Goal: Information Seeking & Learning: Learn about a topic

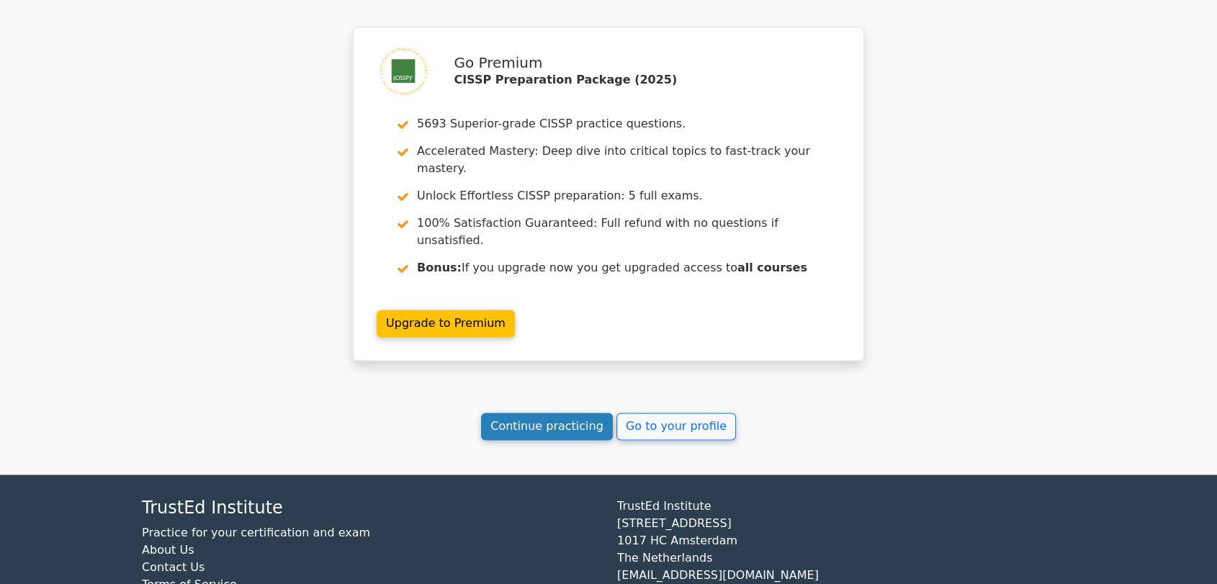
click at [576, 413] on link "Continue practicing" at bounding box center [547, 426] width 132 height 27
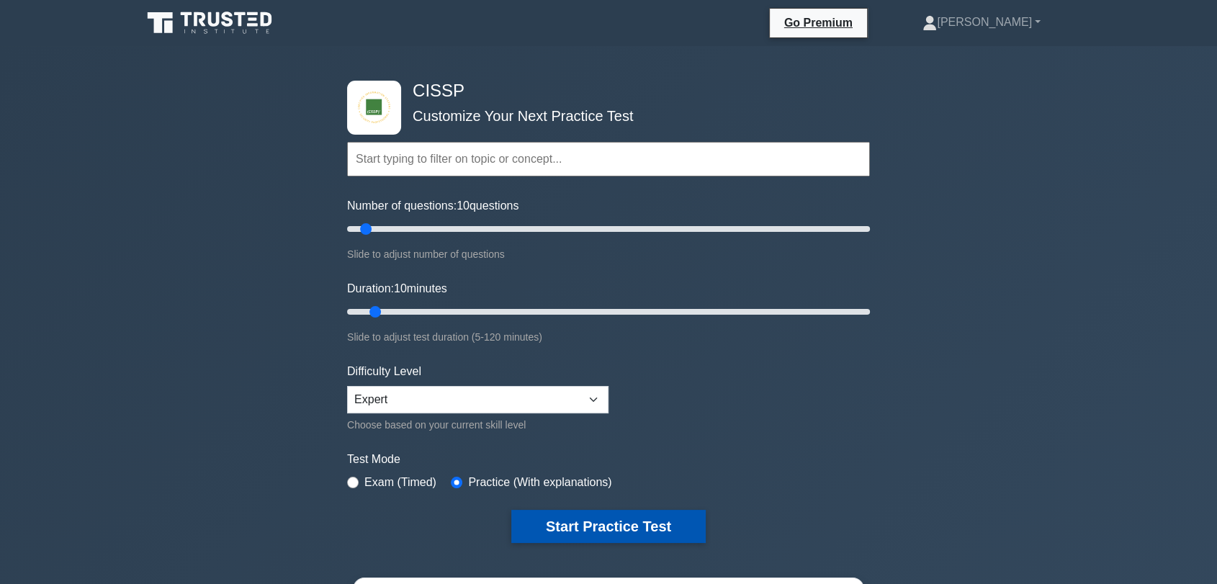
click at [629, 532] on button "Start Practice Test" at bounding box center [608, 526] width 194 height 33
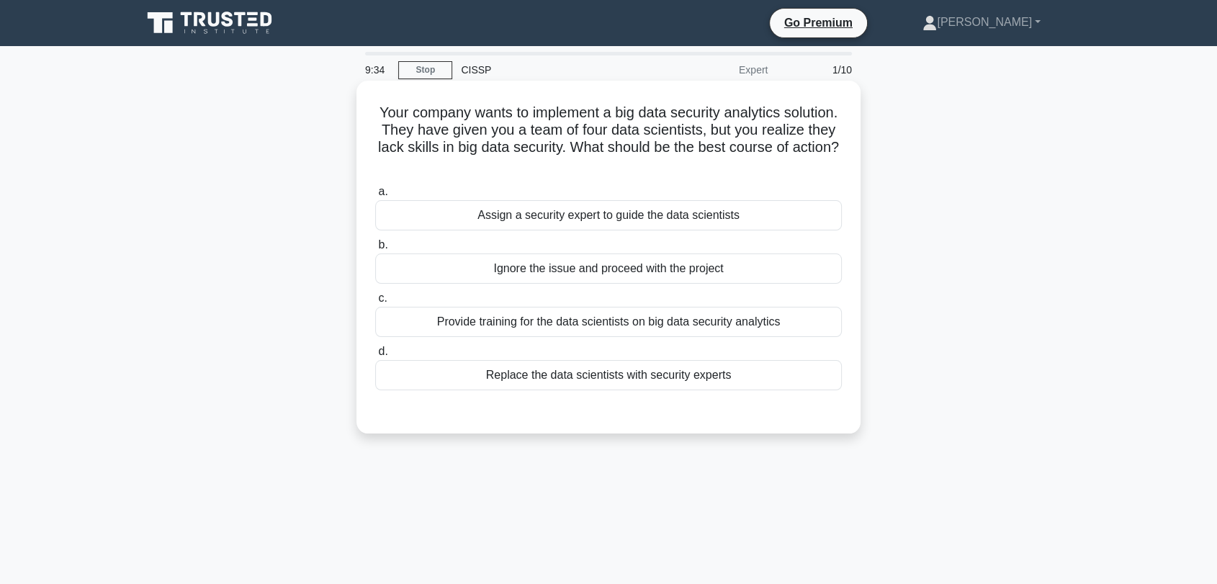
click at [663, 218] on div "Assign a security expert to guide the data scientists" at bounding box center [608, 215] width 467 height 30
click at [375, 197] on input "a. Assign a security expert to guide the data scientists" at bounding box center [375, 191] width 0 height 9
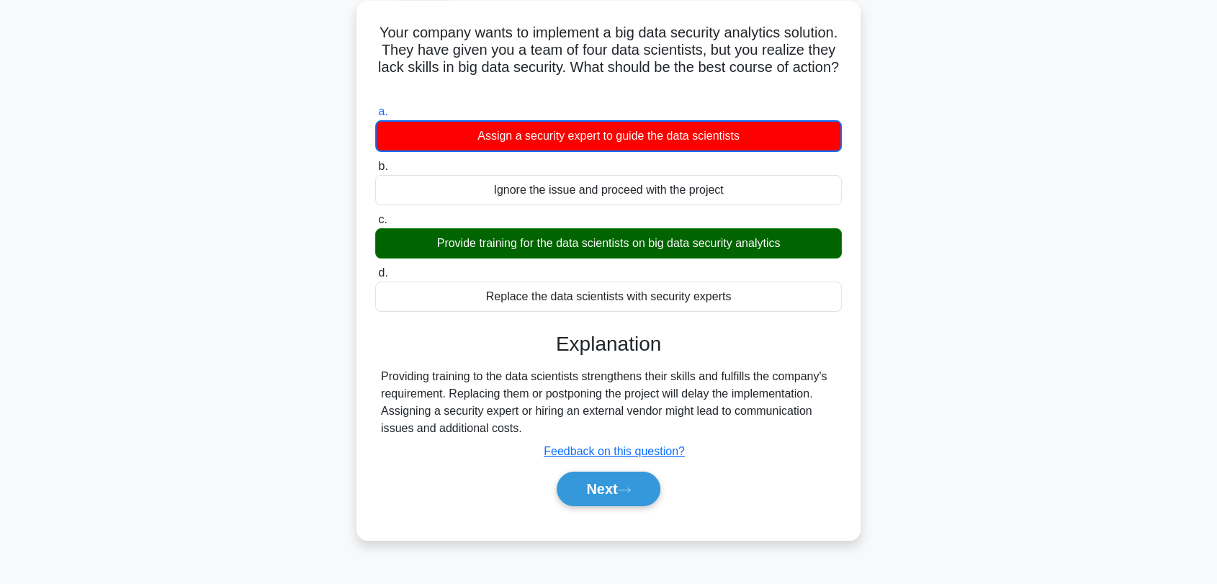
scroll to position [160, 0]
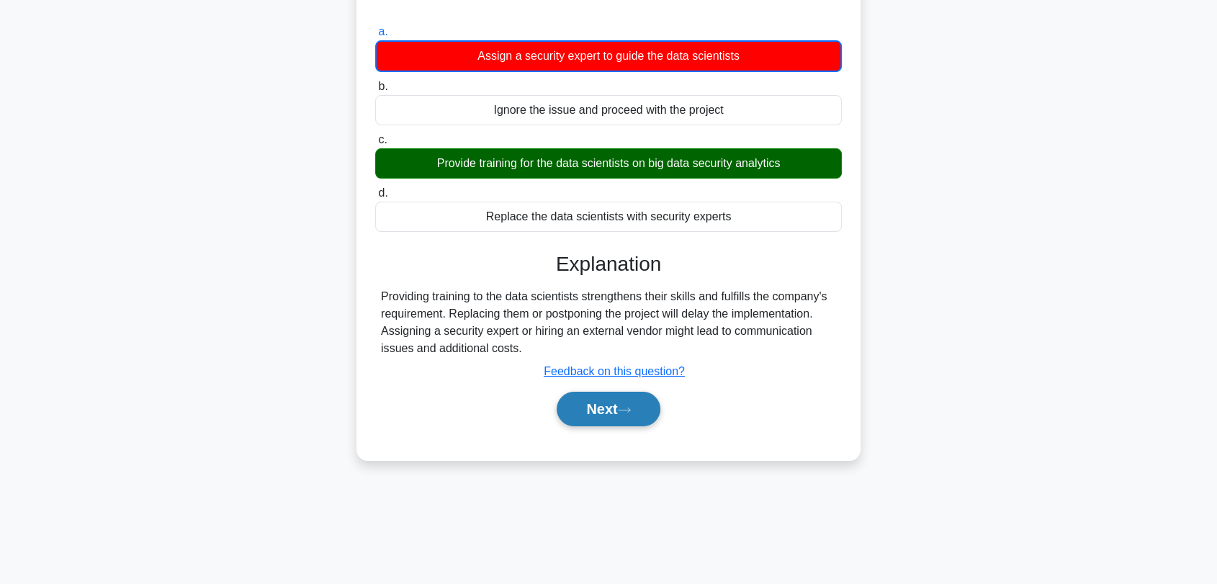
click at [606, 417] on button "Next" at bounding box center [608, 409] width 103 height 35
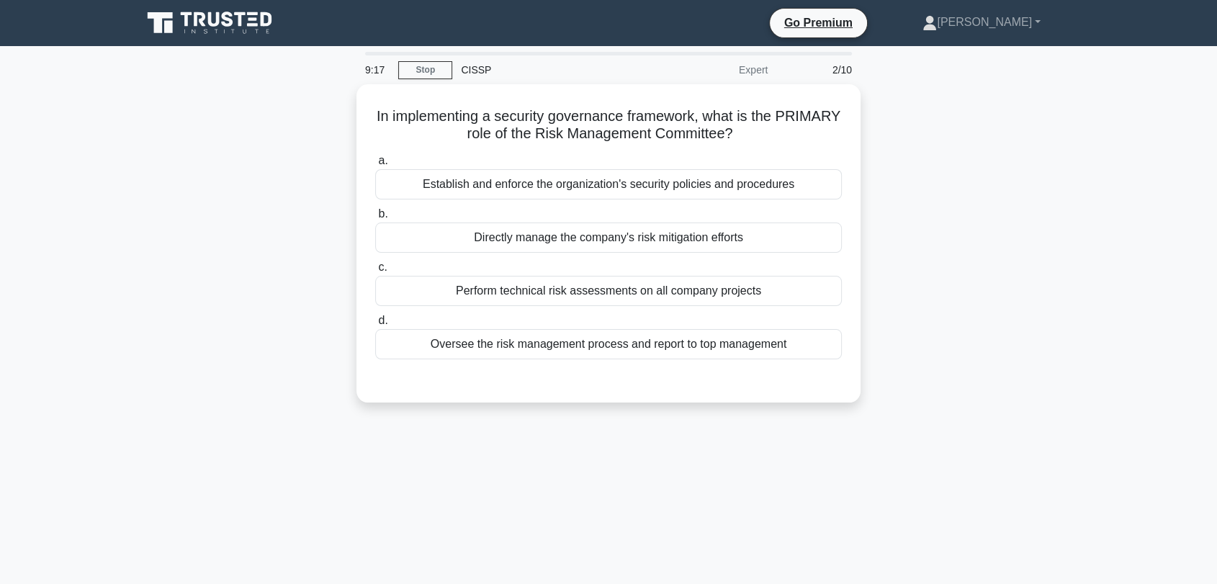
scroll to position [0, 0]
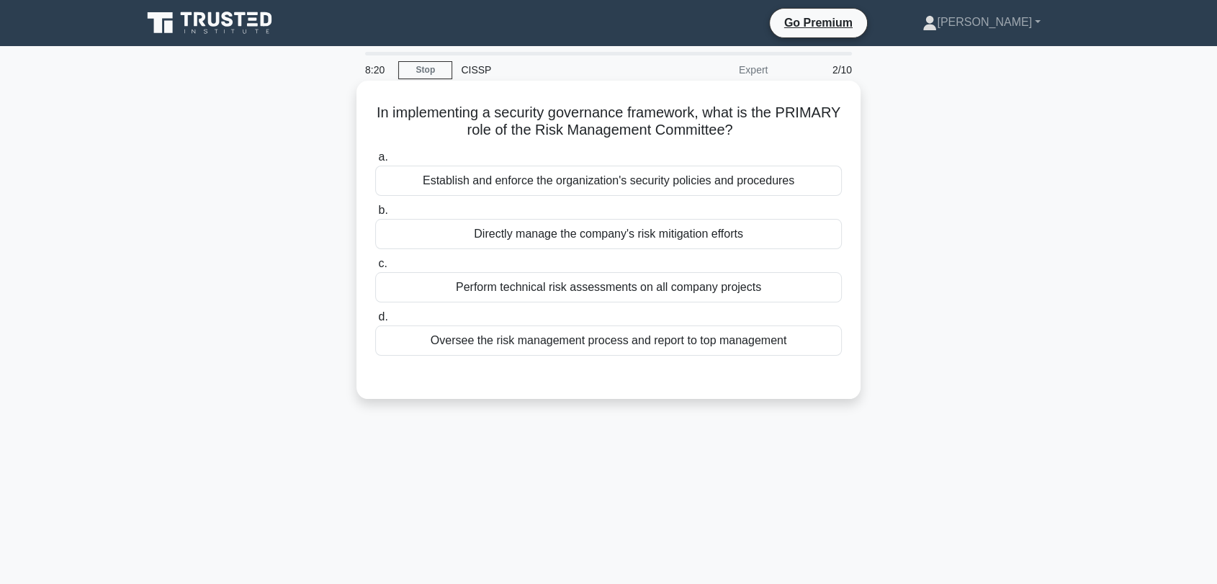
click at [650, 184] on div "Establish and enforce the organization's security policies and procedures" at bounding box center [608, 181] width 467 height 30
click at [375, 162] on input "a. Establish and enforce the organization's security policies and procedures" at bounding box center [375, 157] width 0 height 9
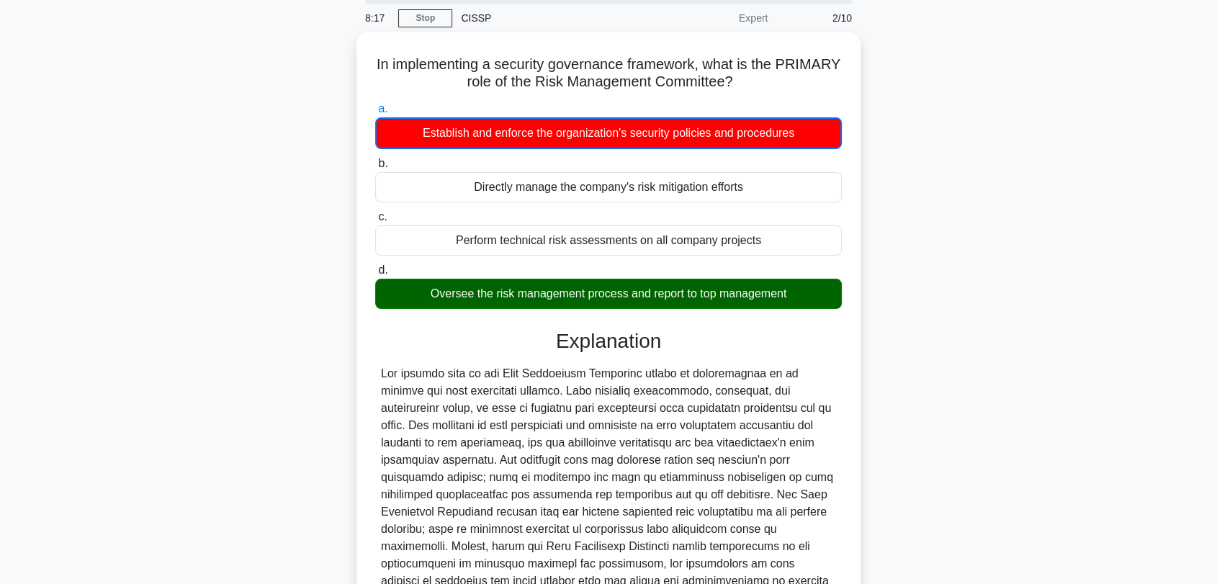
scroll to position [80, 0]
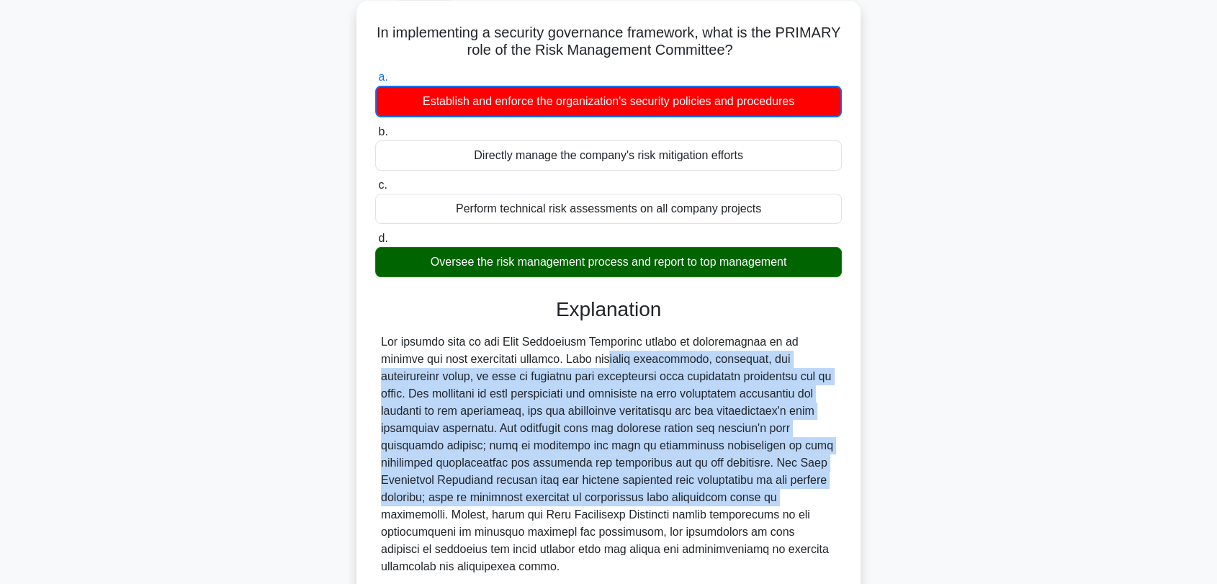
drag, startPoint x: 491, startPoint y: 359, endPoint x: 600, endPoint y: 493, distance: 172.0
click at [600, 493] on div at bounding box center [608, 454] width 455 height 242
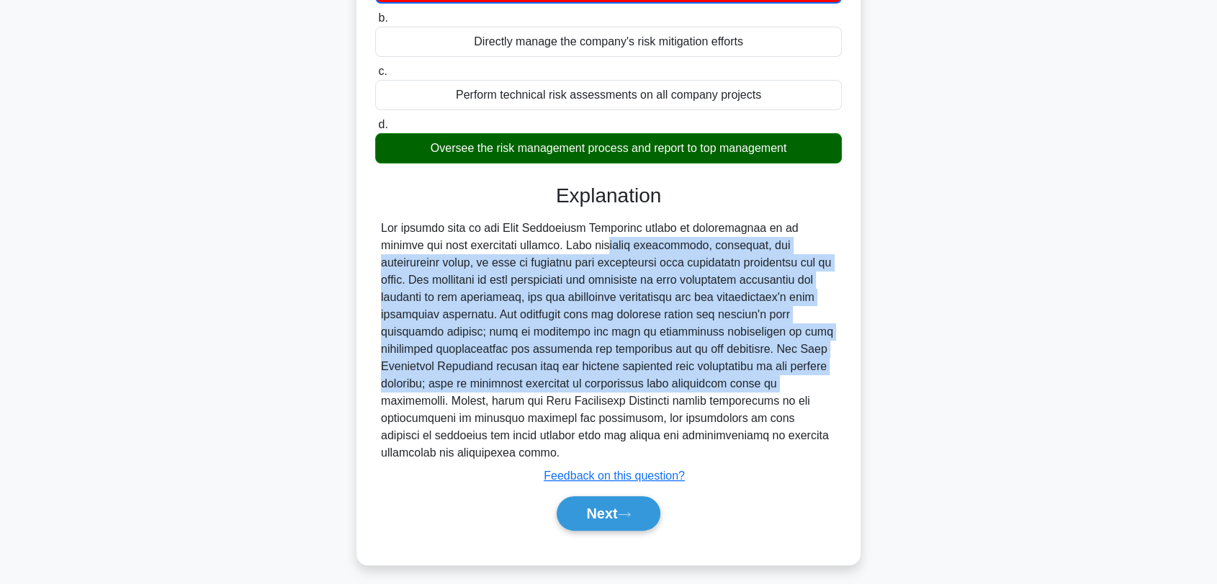
scroll to position [194, 0]
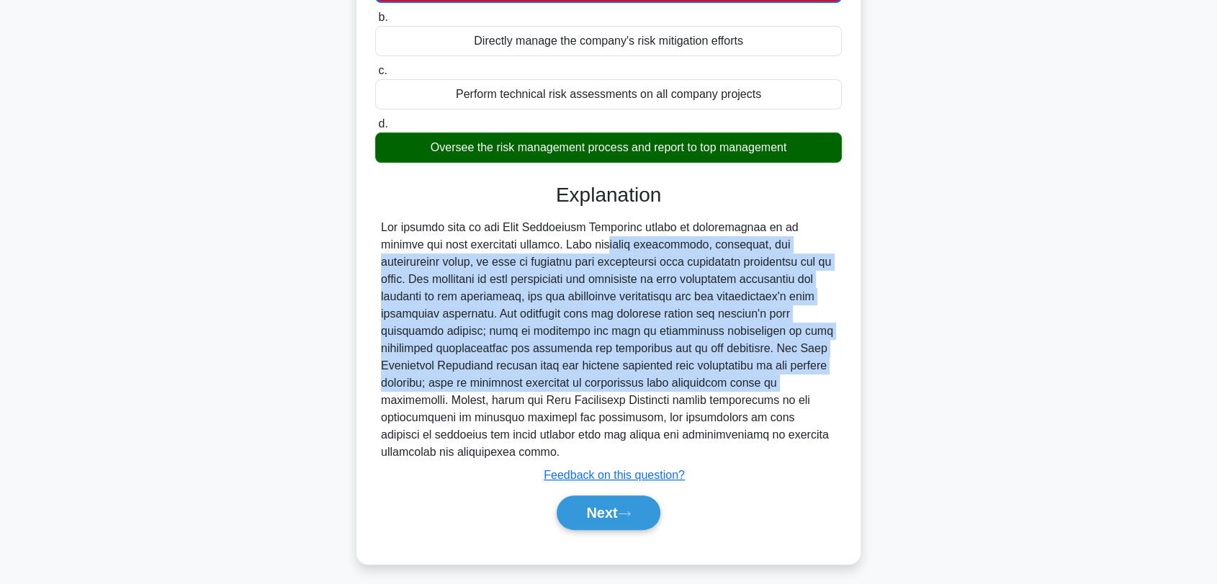
click at [600, 495] on button "Next" at bounding box center [608, 512] width 103 height 35
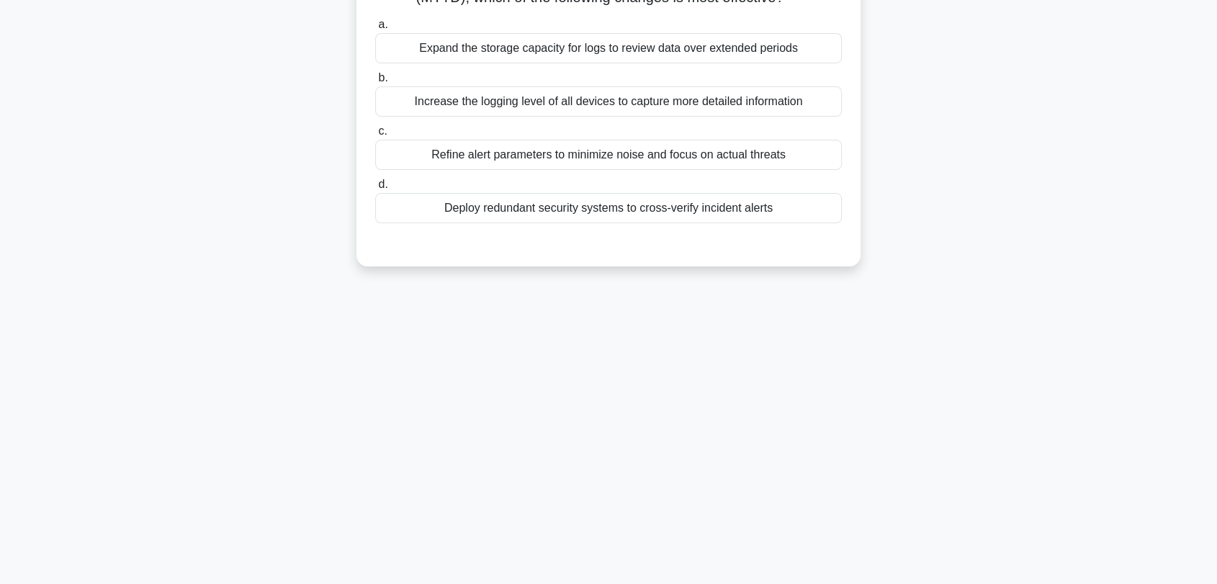
scroll to position [35, 0]
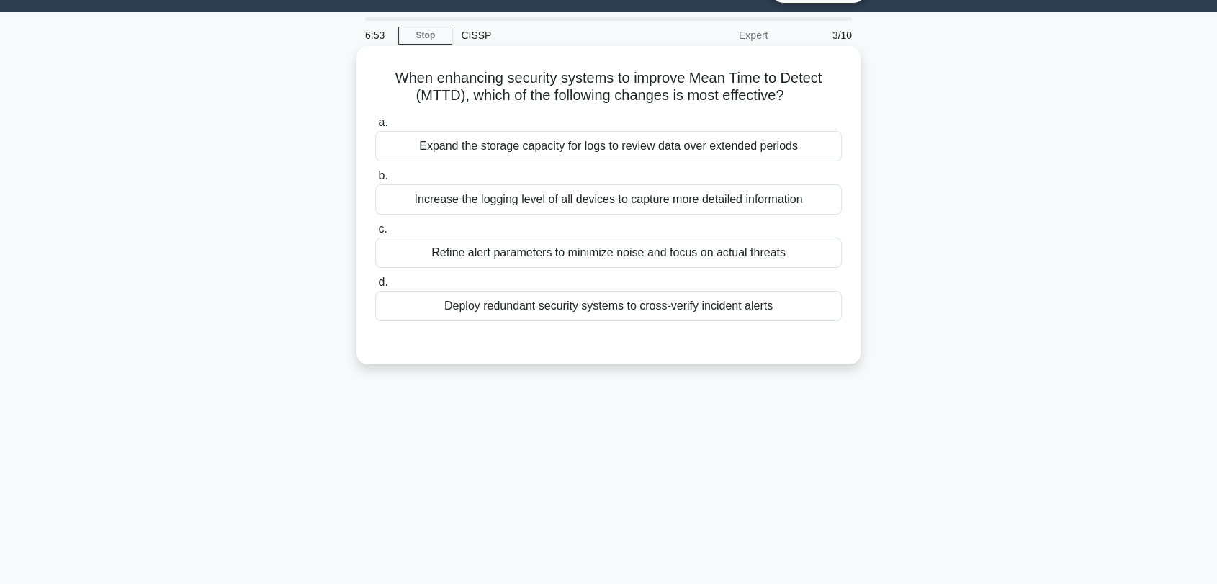
click at [613, 254] on div "Refine alert parameters to minimize noise and focus on actual threats" at bounding box center [608, 253] width 467 height 30
click at [375, 234] on input "c. Refine alert parameters to minimize noise and focus on actual threats" at bounding box center [375, 229] width 0 height 9
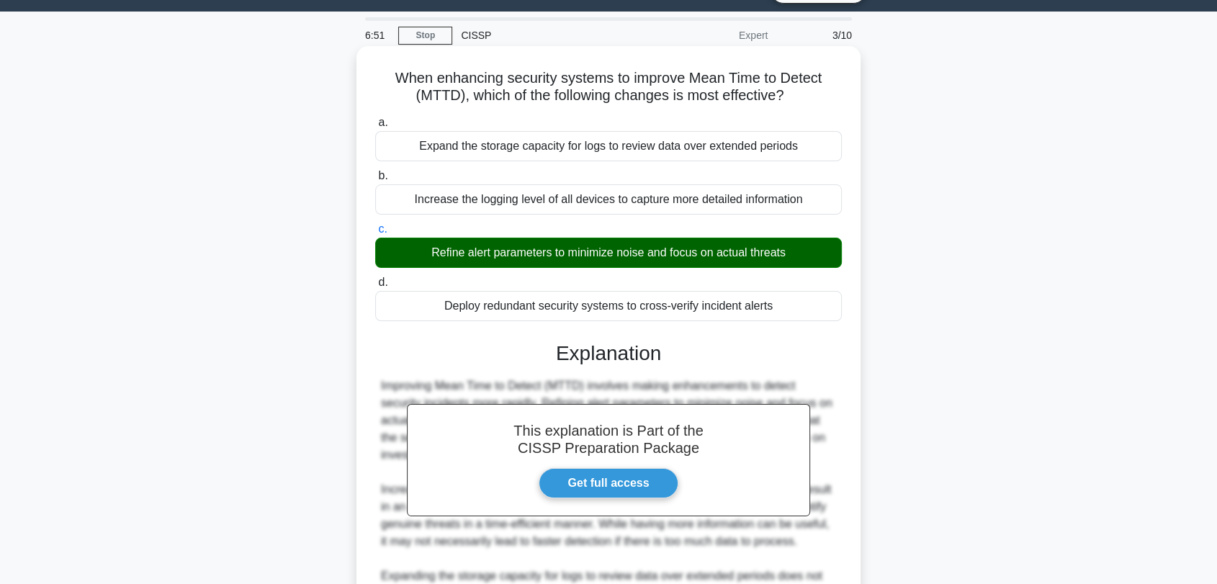
scroll to position [304, 0]
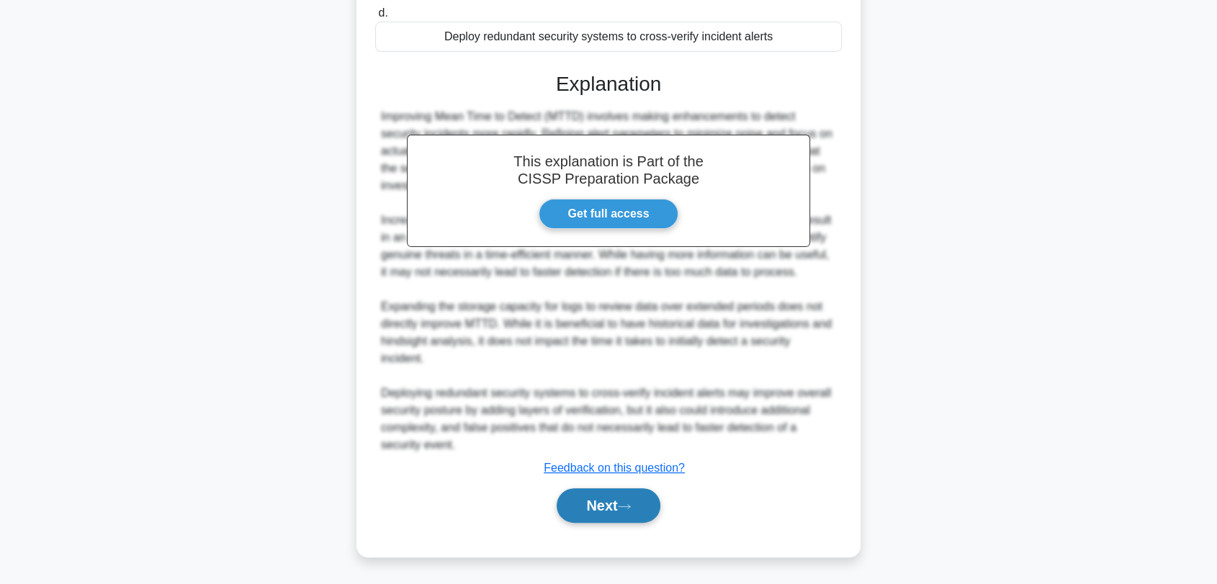
click at [586, 508] on button "Next" at bounding box center [608, 505] width 103 height 35
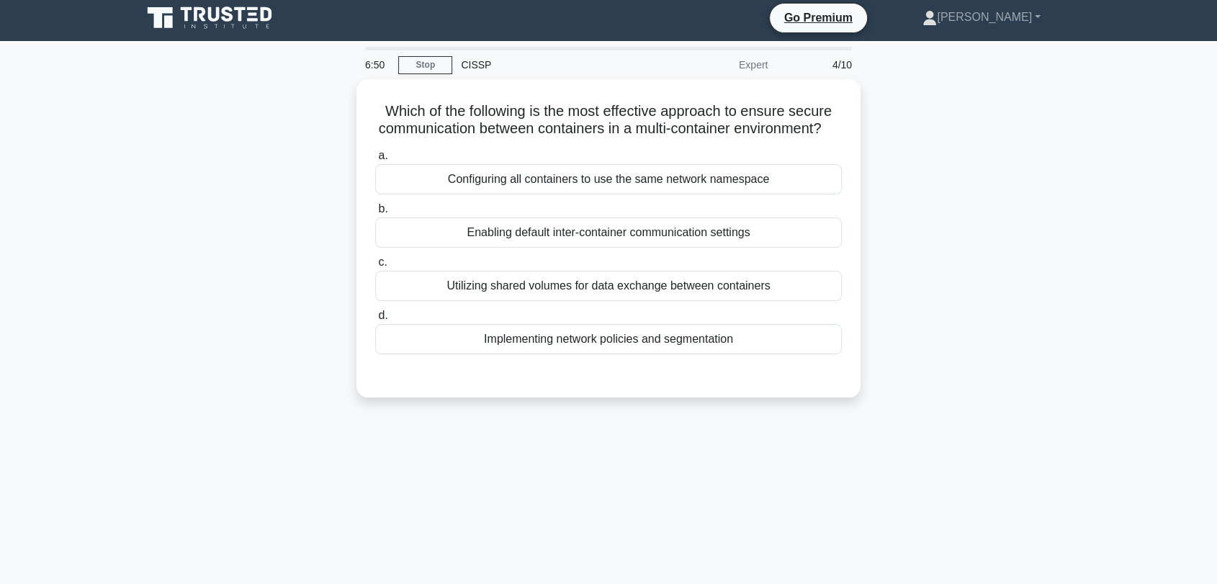
scroll to position [0, 0]
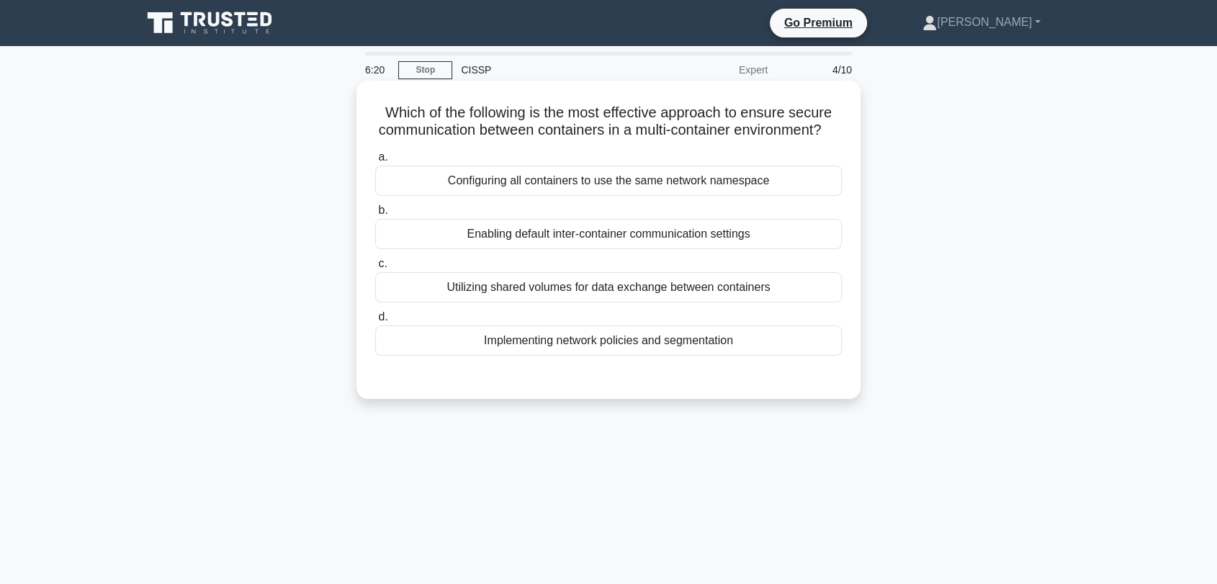
click at [559, 302] on div "Utilizing shared volumes for data exchange between containers" at bounding box center [608, 287] width 467 height 30
click at [375, 269] on input "c. Utilizing shared volumes for data exchange between containers" at bounding box center [375, 263] width 0 height 9
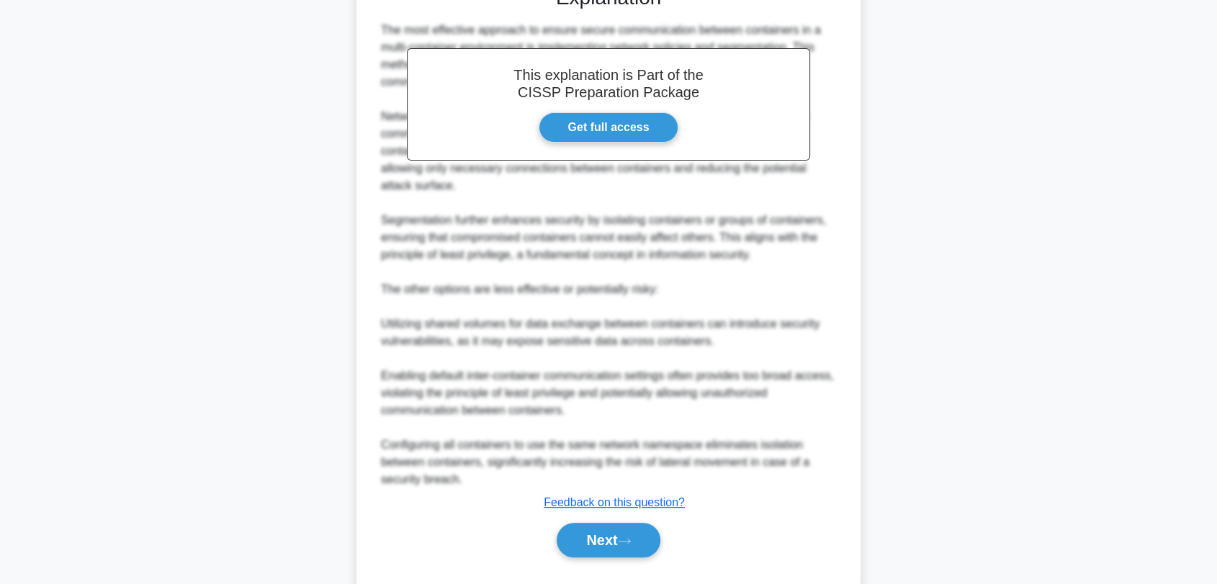
scroll to position [444, 0]
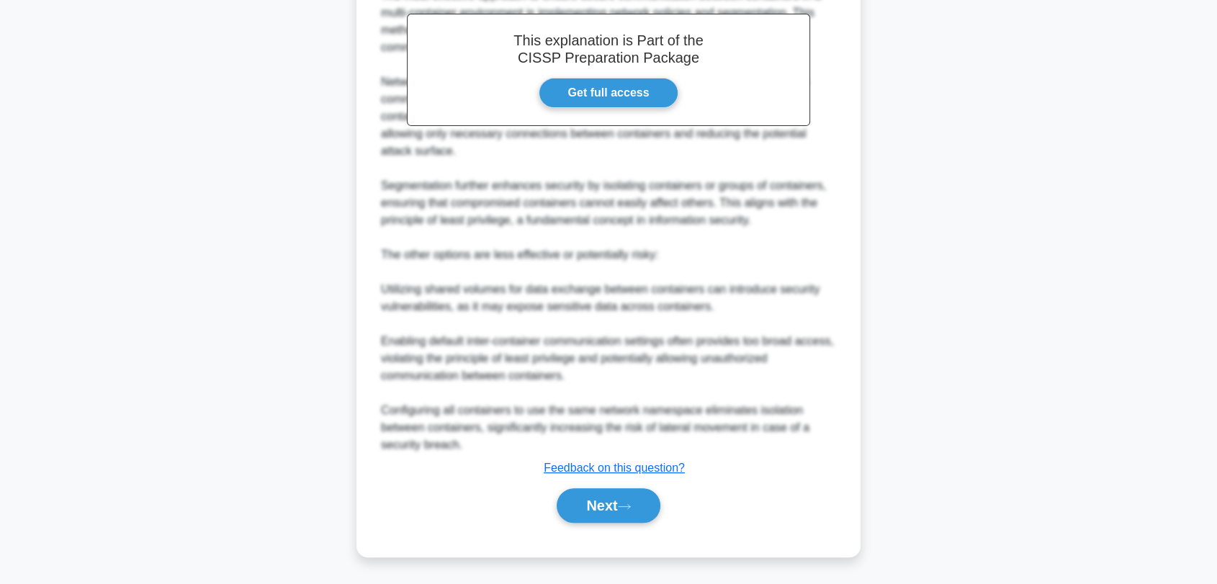
click at [622, 485] on div "Next" at bounding box center [608, 506] width 467 height 46
click at [619, 490] on button "Next" at bounding box center [608, 505] width 103 height 35
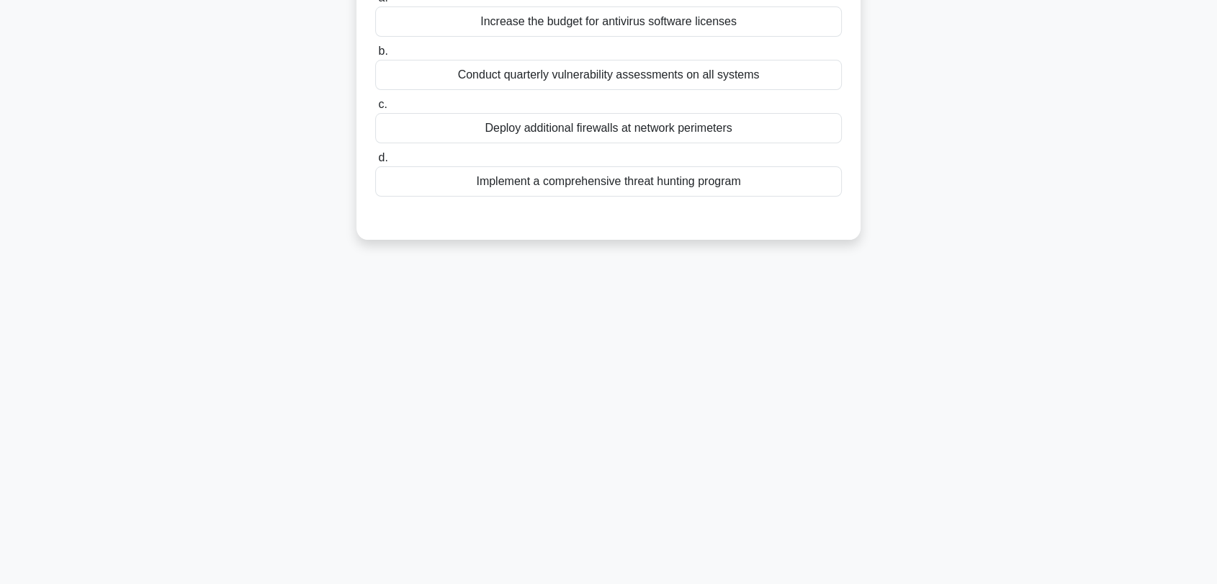
scroll to position [0, 0]
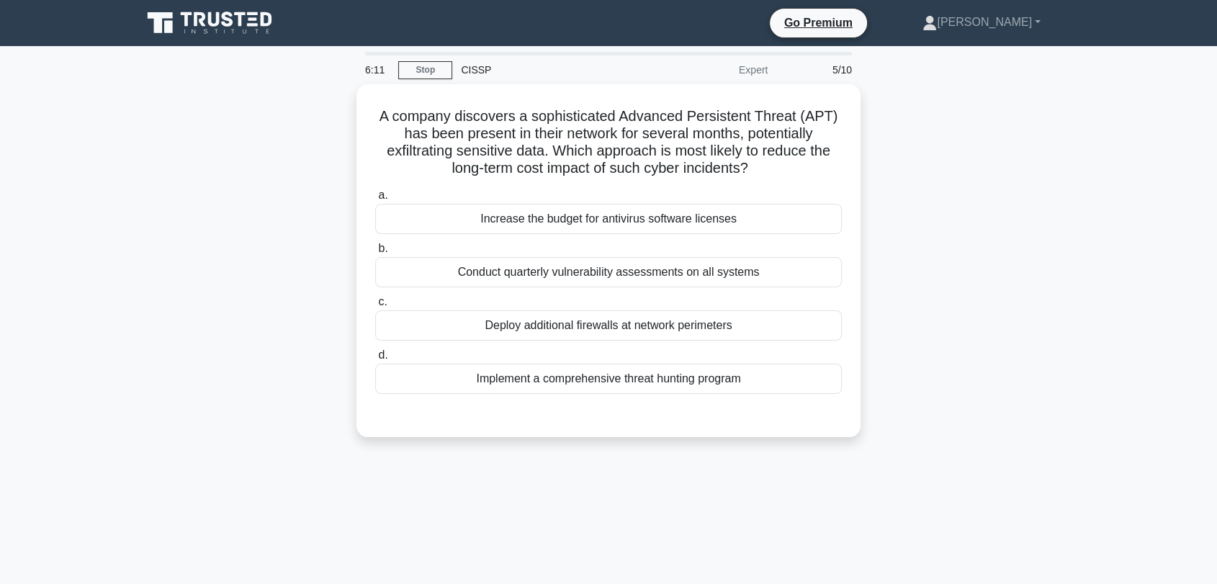
click at [429, 80] on div "6:11 Stop CISSP Expert 5/10" at bounding box center [609, 69] width 504 height 29
click at [431, 75] on link "Stop" at bounding box center [425, 70] width 54 height 18
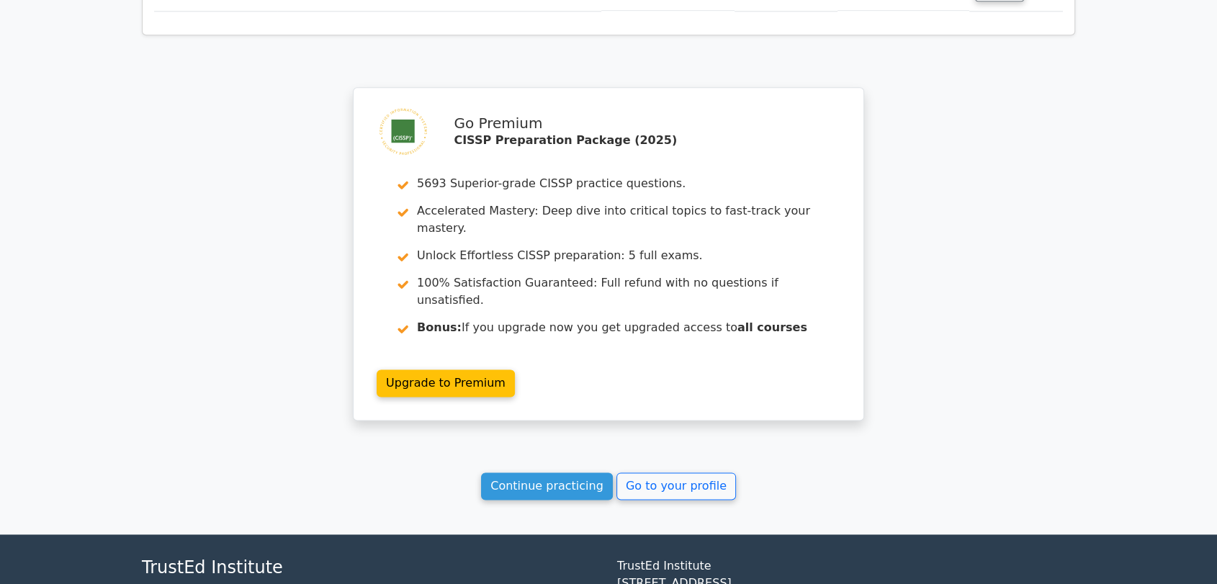
scroll to position [1822, 0]
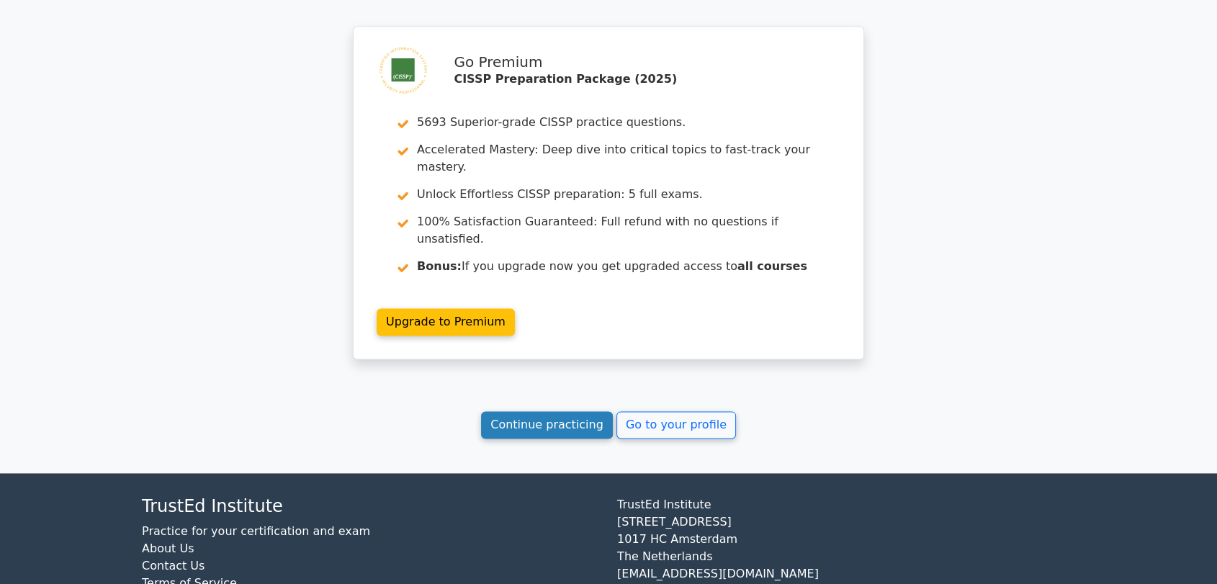
click at [541, 411] on link "Continue practicing" at bounding box center [547, 424] width 132 height 27
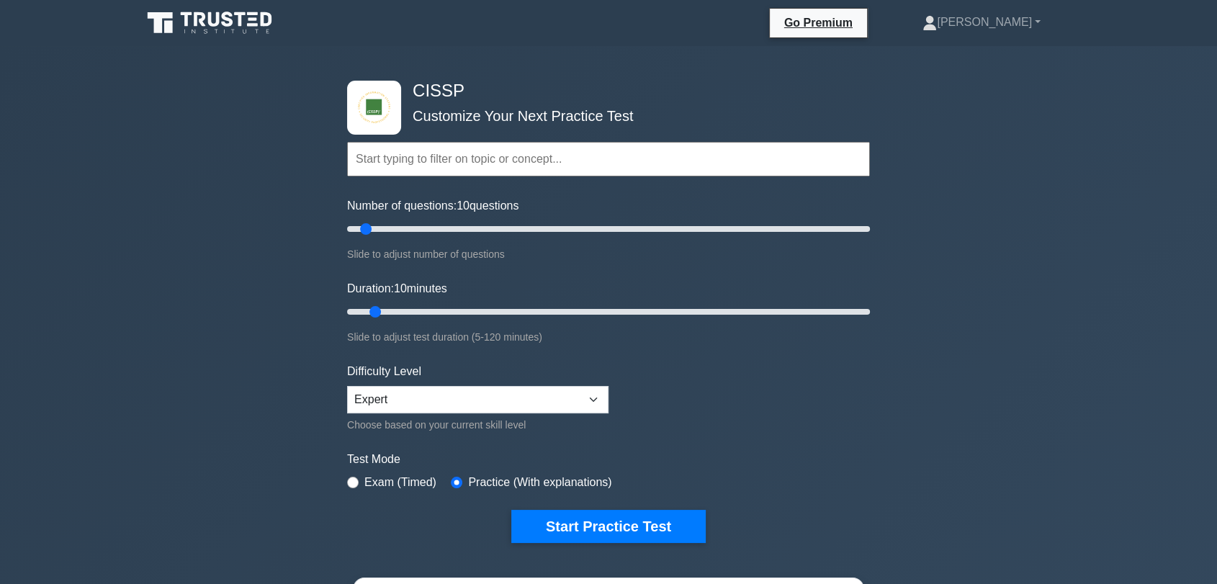
click at [577, 542] on div "CISSP Customize Your Next Practice Test Topics Security and Risk Management Ass…" at bounding box center [608, 312] width 540 height 532
click at [580, 534] on button "Start Practice Test" at bounding box center [608, 526] width 194 height 33
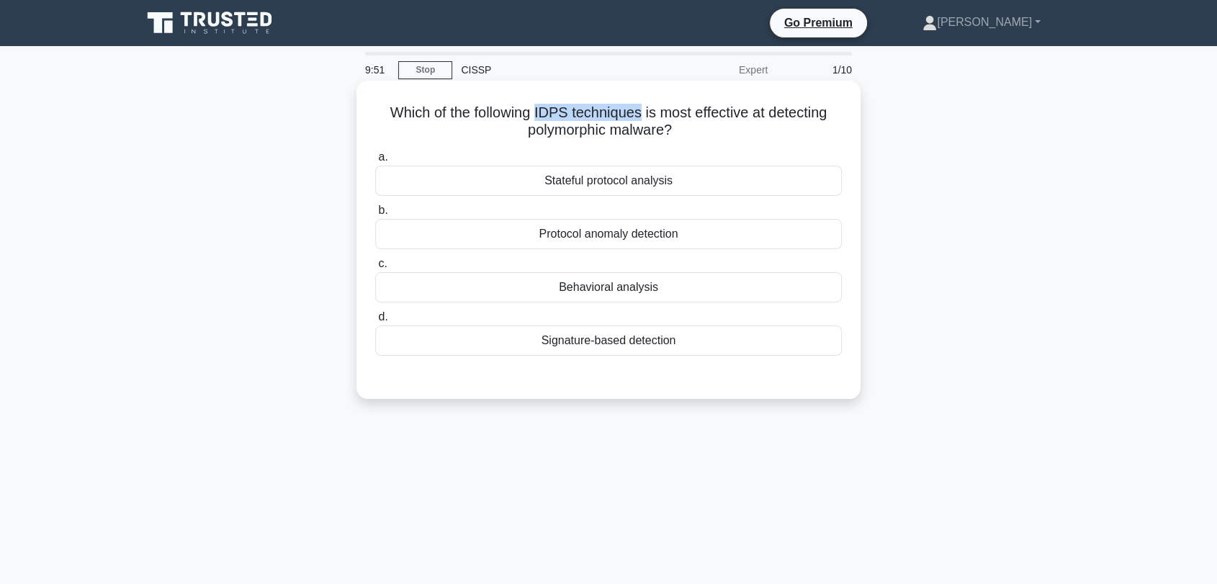
drag, startPoint x: 536, startPoint y: 111, endPoint x: 640, endPoint y: 109, distance: 104.5
click at [640, 109] on h5 "Which of the following IDPS techniques is most effective at detecting polymorph…" at bounding box center [609, 122] width 470 height 36
drag, startPoint x: 527, startPoint y: 127, endPoint x: 663, endPoint y: 138, distance: 136.5
click at [663, 138] on h5 "Which of the following IDPS techniques is most effective at detecting polymorph…" at bounding box center [609, 122] width 470 height 36
drag, startPoint x: 628, startPoint y: 111, endPoint x: 667, endPoint y: 128, distance: 42.6
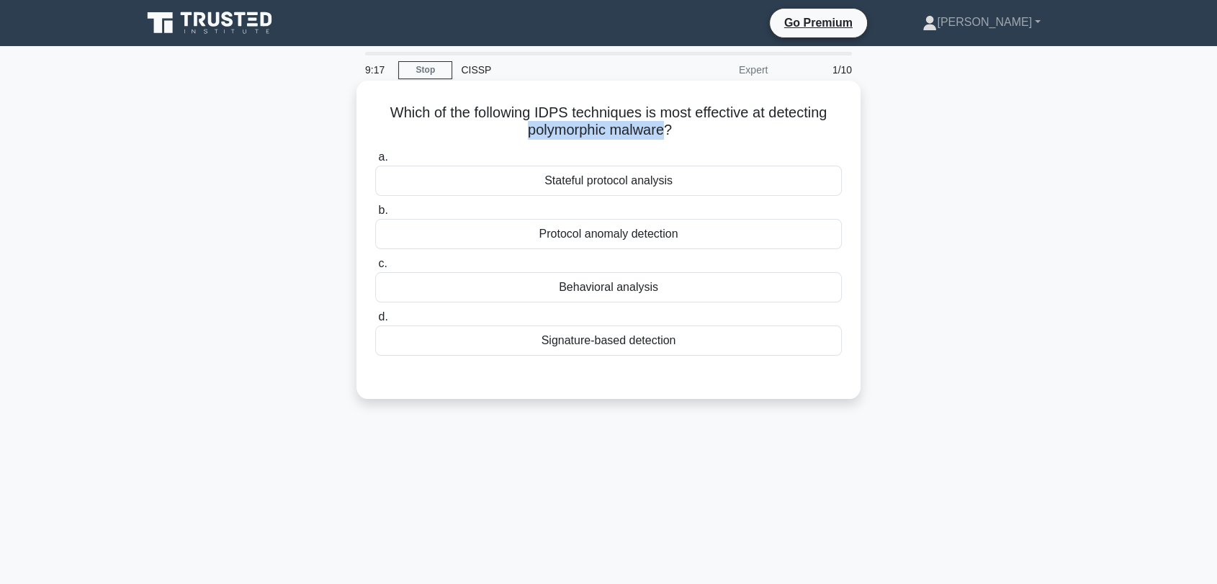
click at [667, 128] on h5 "Which of the following IDPS techniques is most effective at detecting polymorph…" at bounding box center [609, 122] width 470 height 36
click at [511, 278] on div "Behavioral analysis" at bounding box center [608, 287] width 467 height 30
click at [375, 269] on input "c. Behavioral analysis" at bounding box center [375, 263] width 0 height 9
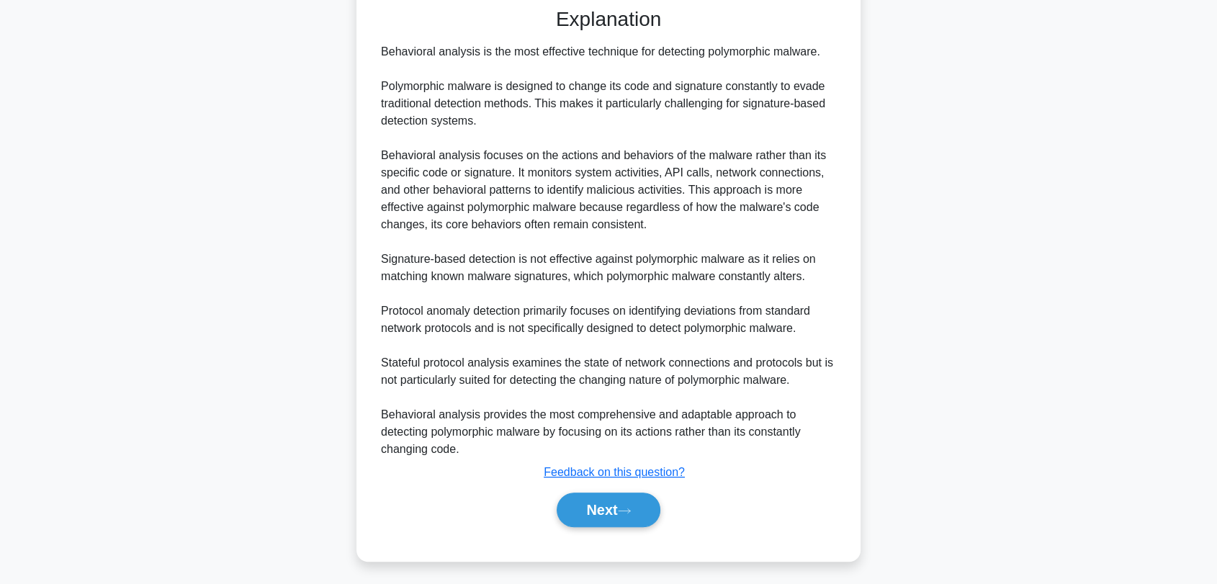
scroll to position [373, 0]
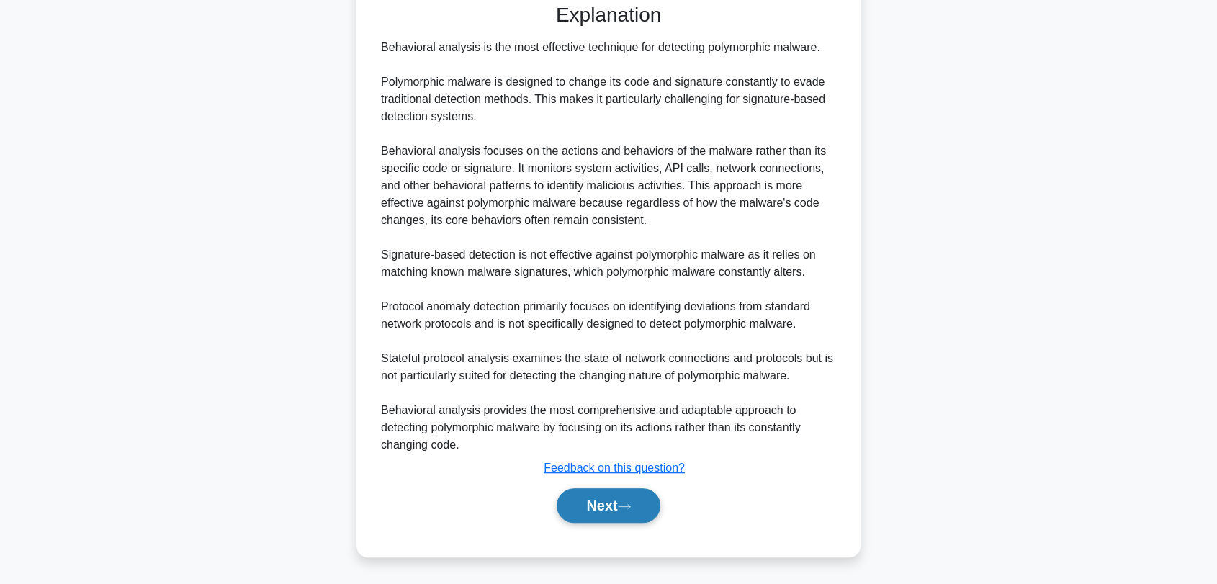
click at [648, 520] on button "Next" at bounding box center [608, 505] width 103 height 35
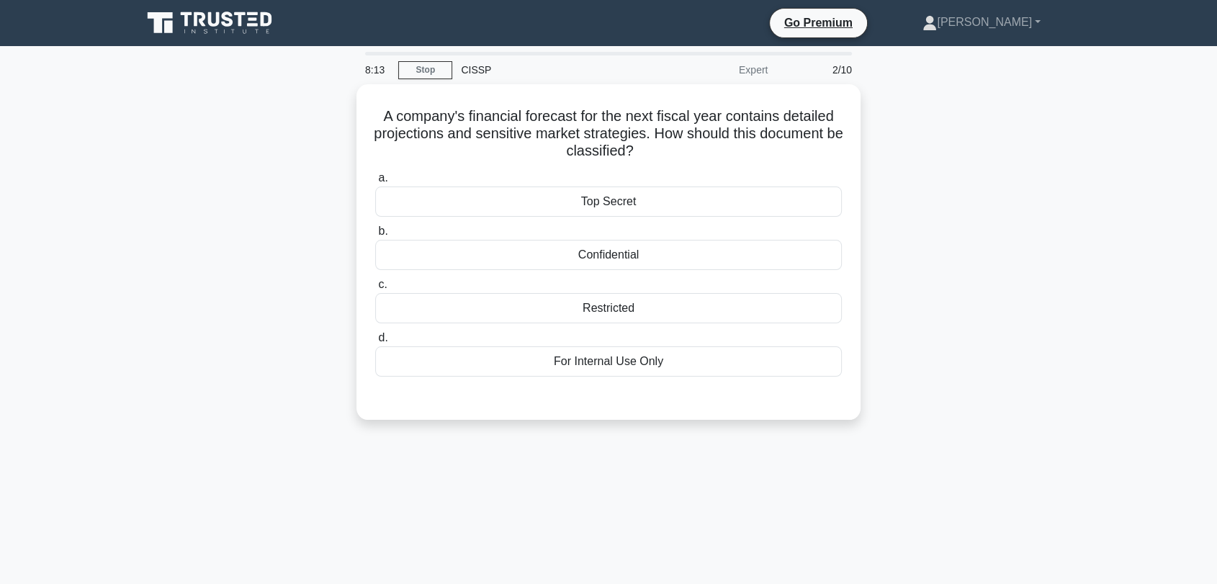
scroll to position [0, 0]
click at [686, 192] on div "Top Secret" at bounding box center [608, 198] width 467 height 30
click at [375, 179] on input "a. Top Secret" at bounding box center [375, 174] width 0 height 9
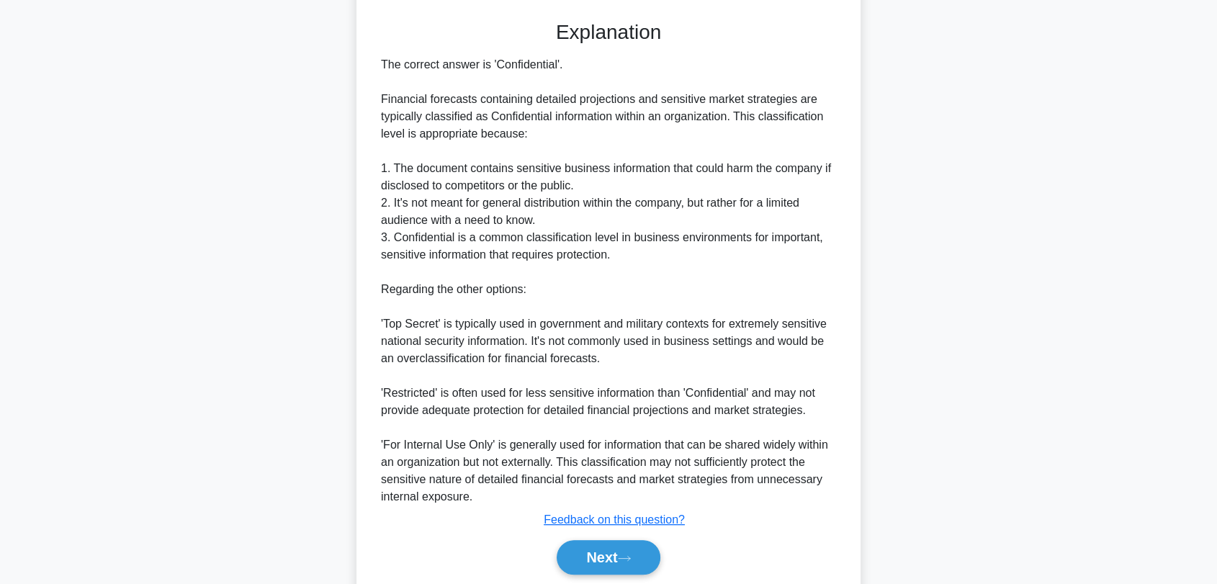
scroll to position [426, 0]
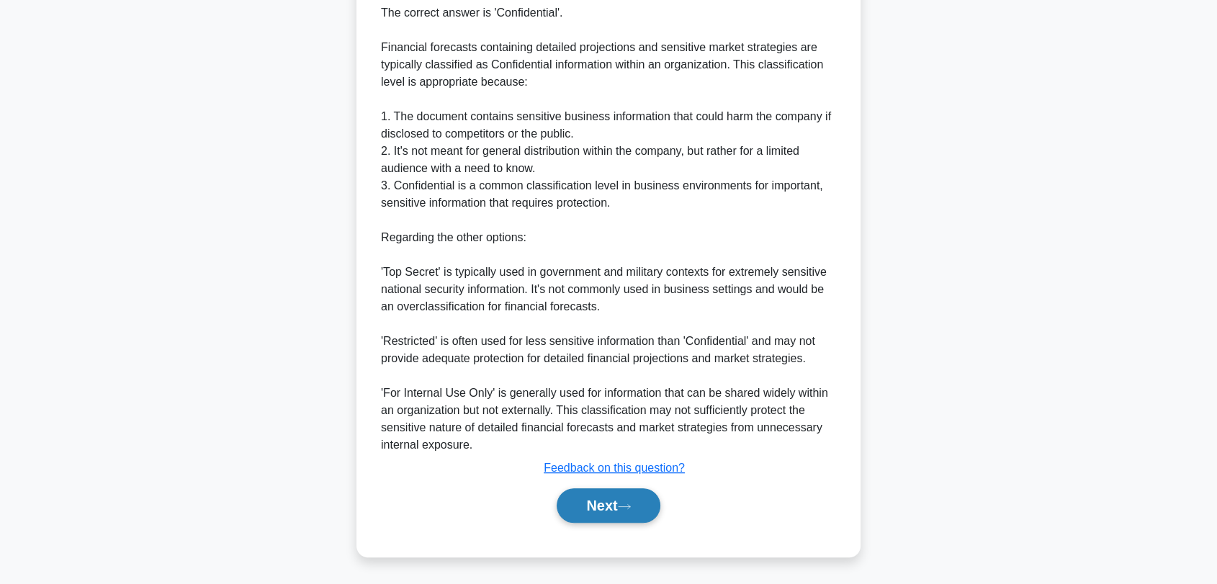
click at [584, 501] on button "Next" at bounding box center [608, 505] width 103 height 35
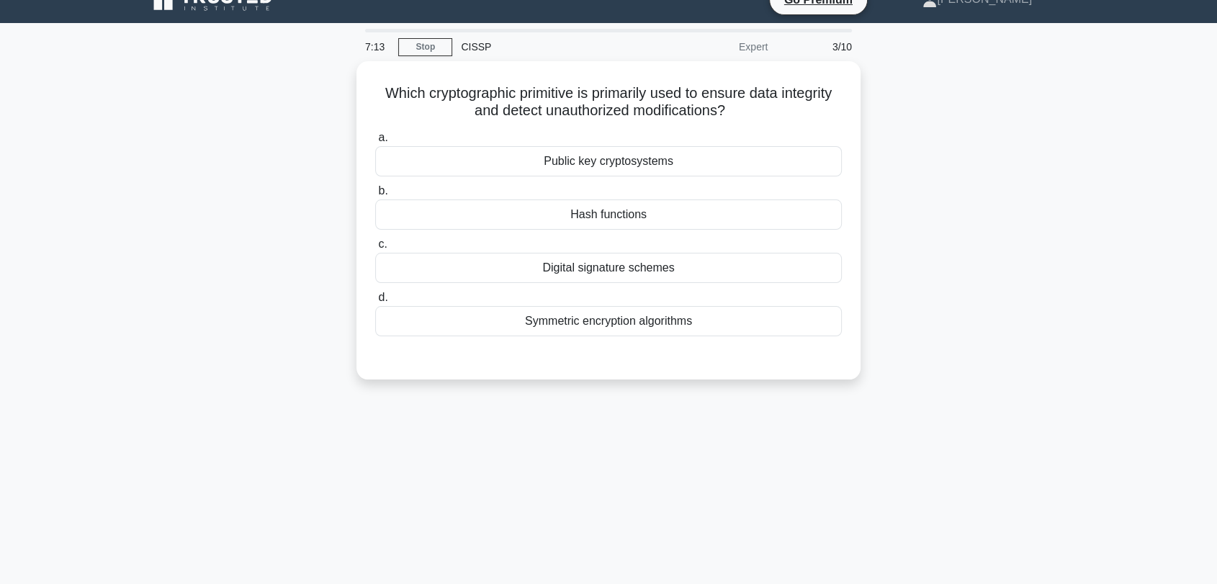
scroll to position [0, 0]
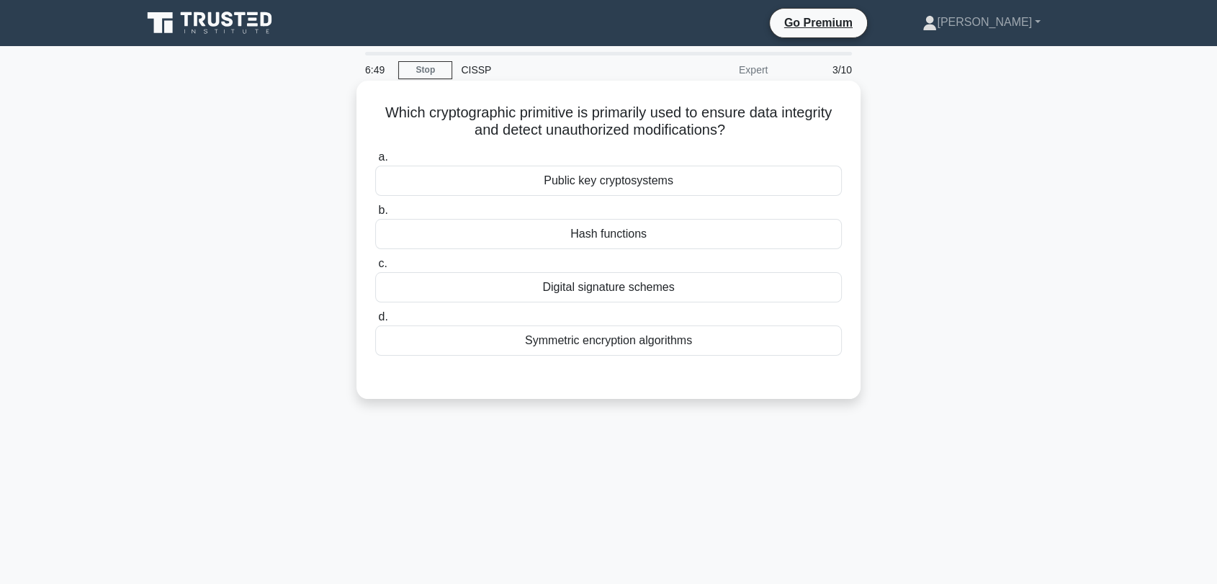
click at [684, 236] on div "Hash functions" at bounding box center [608, 234] width 467 height 30
click at [375, 215] on input "b. Hash functions" at bounding box center [375, 210] width 0 height 9
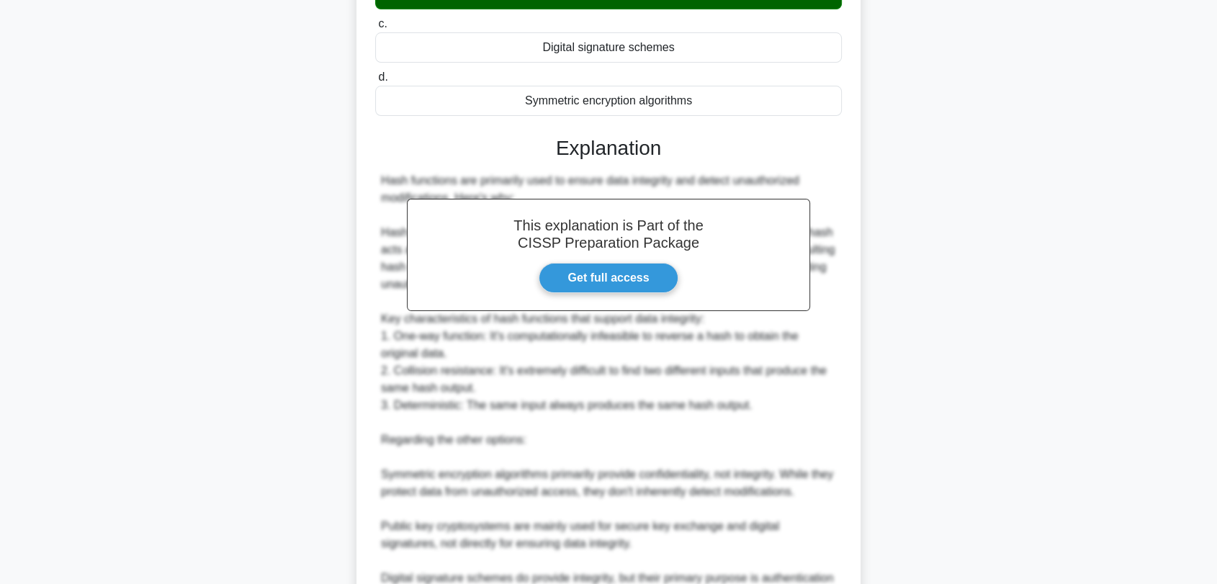
scroll to position [408, 0]
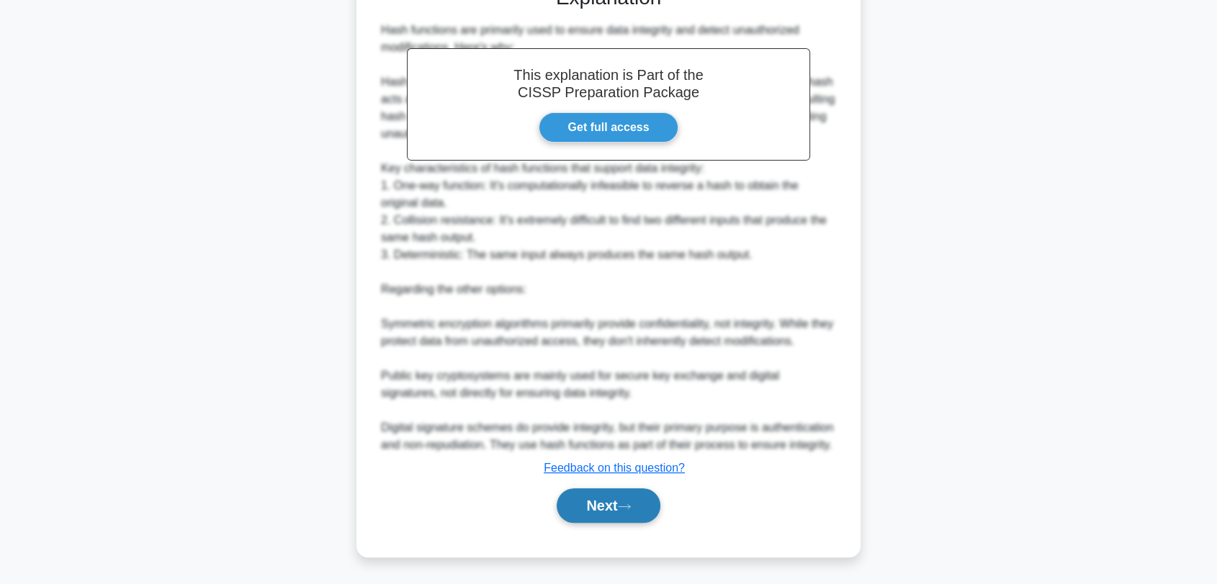
click at [571, 503] on button "Next" at bounding box center [608, 505] width 103 height 35
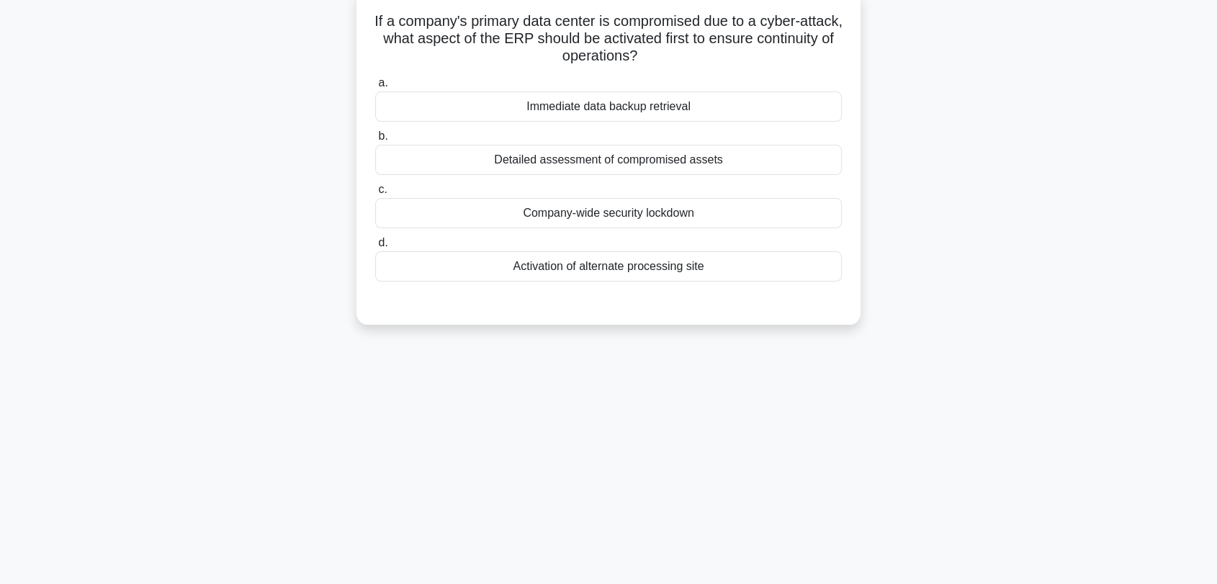
scroll to position [35, 0]
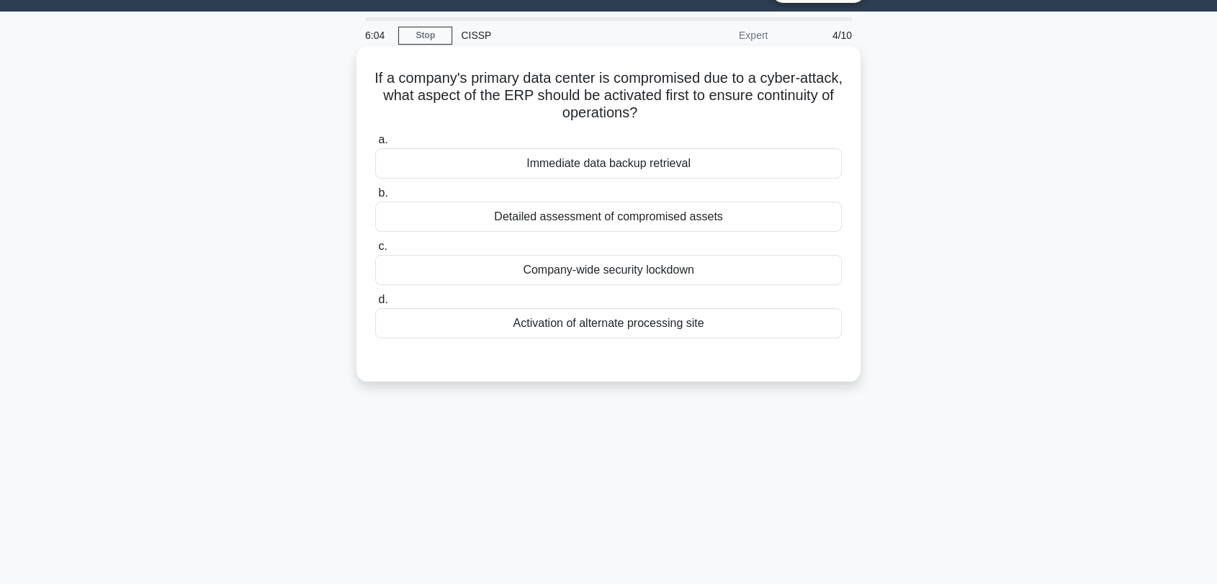
click at [676, 215] on div "Detailed assessment of compromised assets" at bounding box center [608, 217] width 467 height 30
click at [375, 198] on input "b. Detailed assessment of compromised assets" at bounding box center [375, 193] width 0 height 9
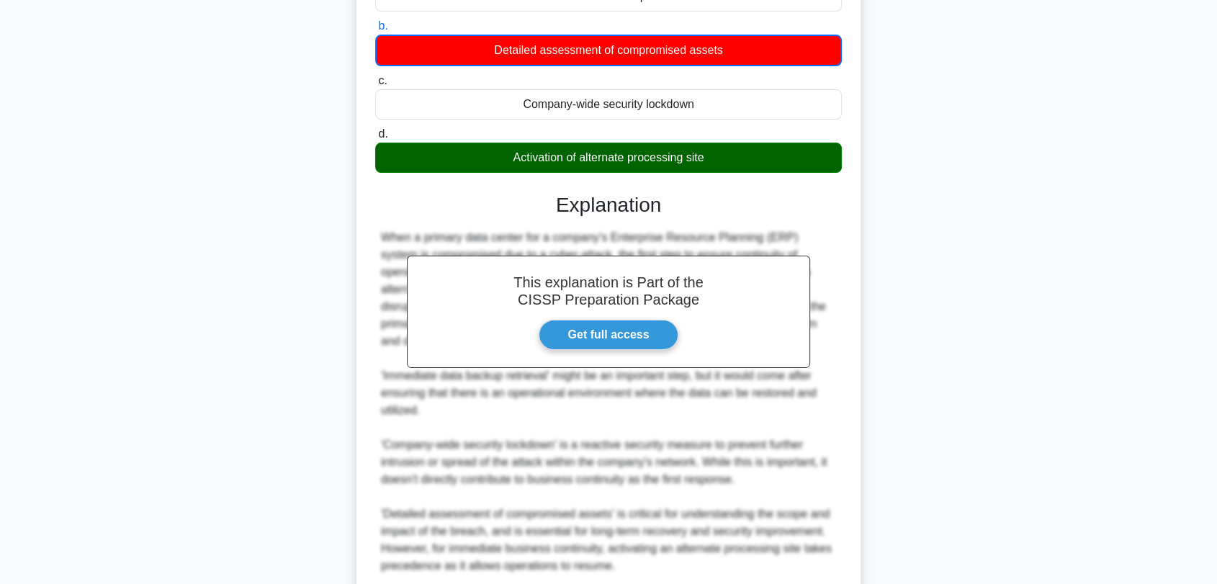
scroll to position [305, 0]
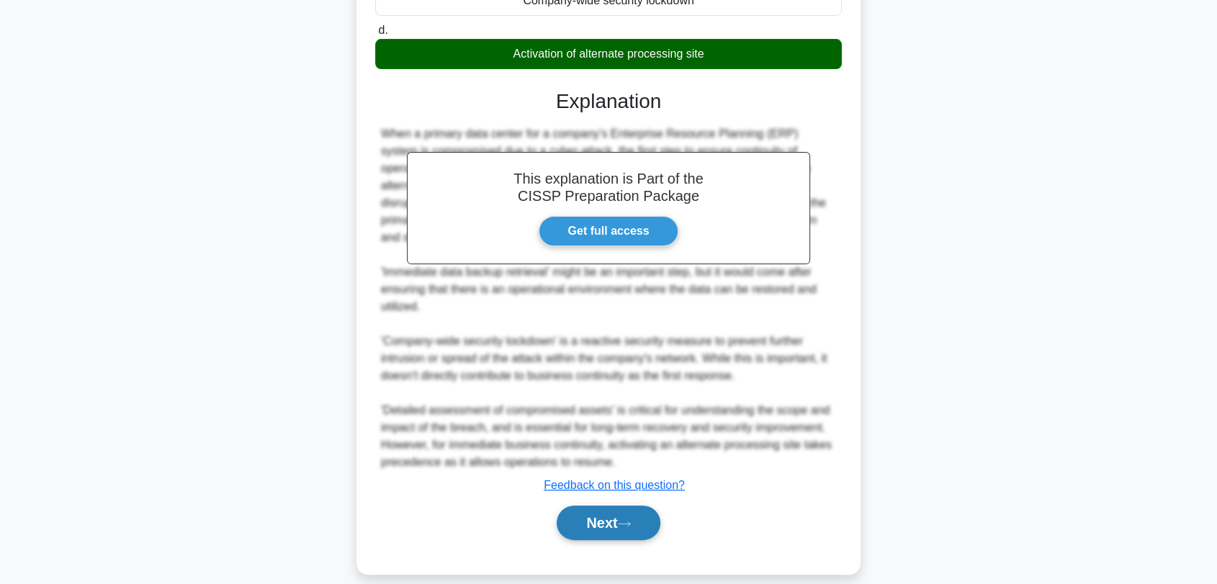
click at [573, 506] on button "Next" at bounding box center [608, 523] width 103 height 35
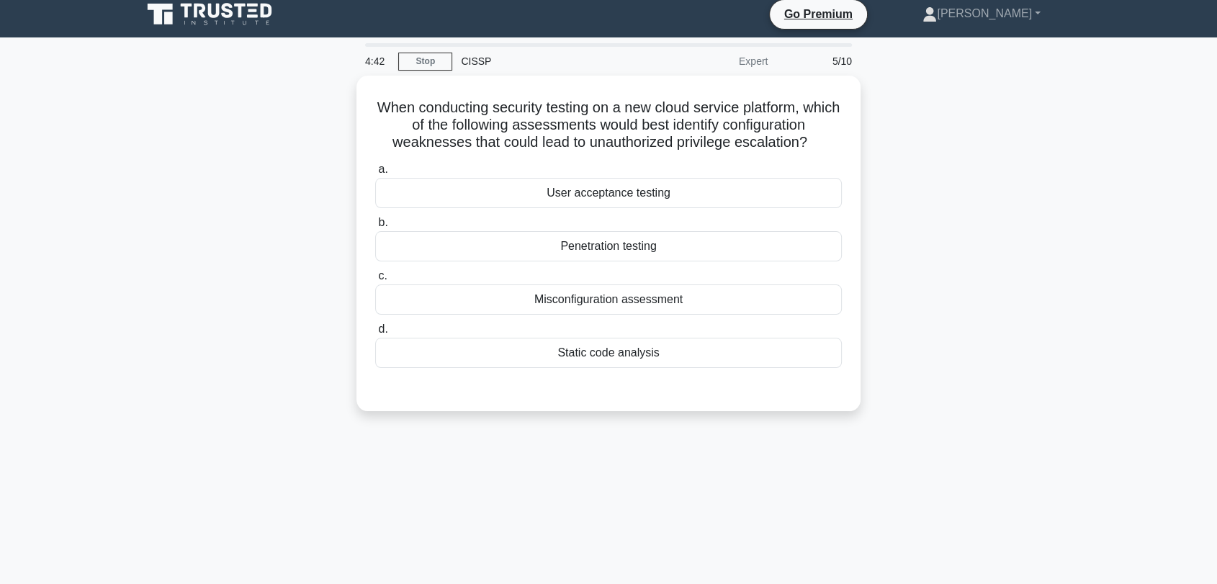
scroll to position [0, 0]
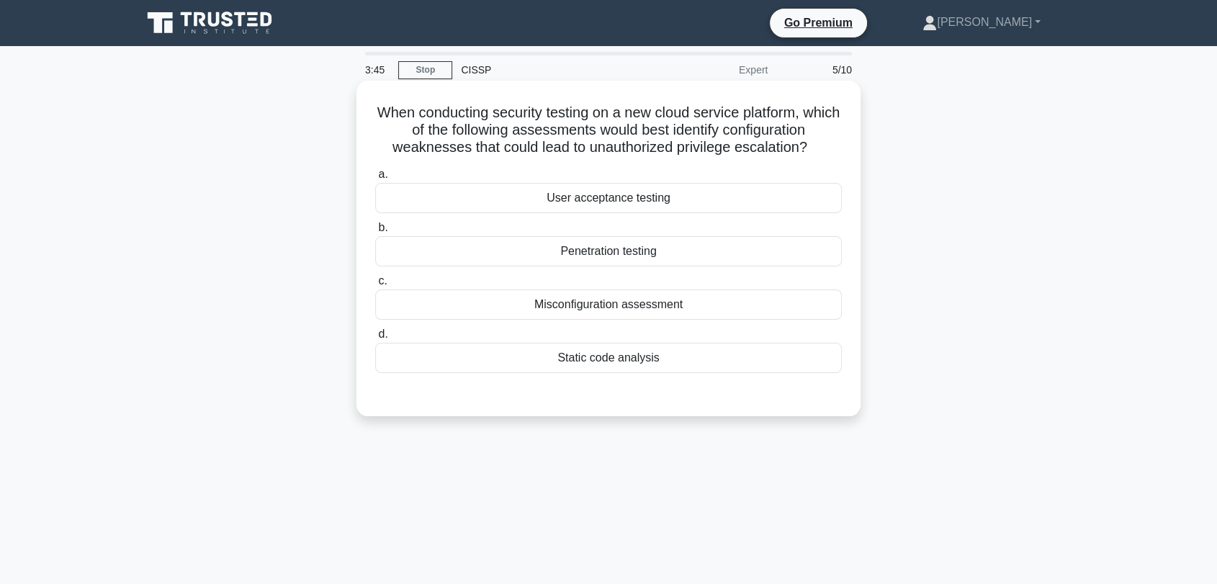
click at [583, 246] on div "Penetration testing" at bounding box center [608, 251] width 467 height 30
click at [375, 233] on input "b. Penetration testing" at bounding box center [375, 227] width 0 height 9
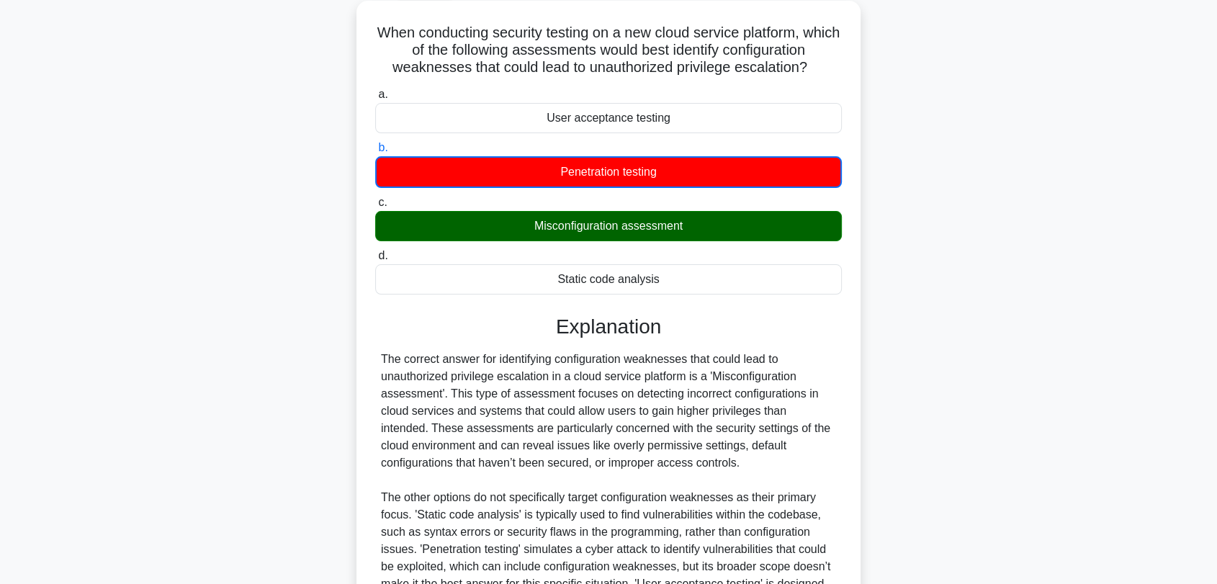
scroll to position [160, 0]
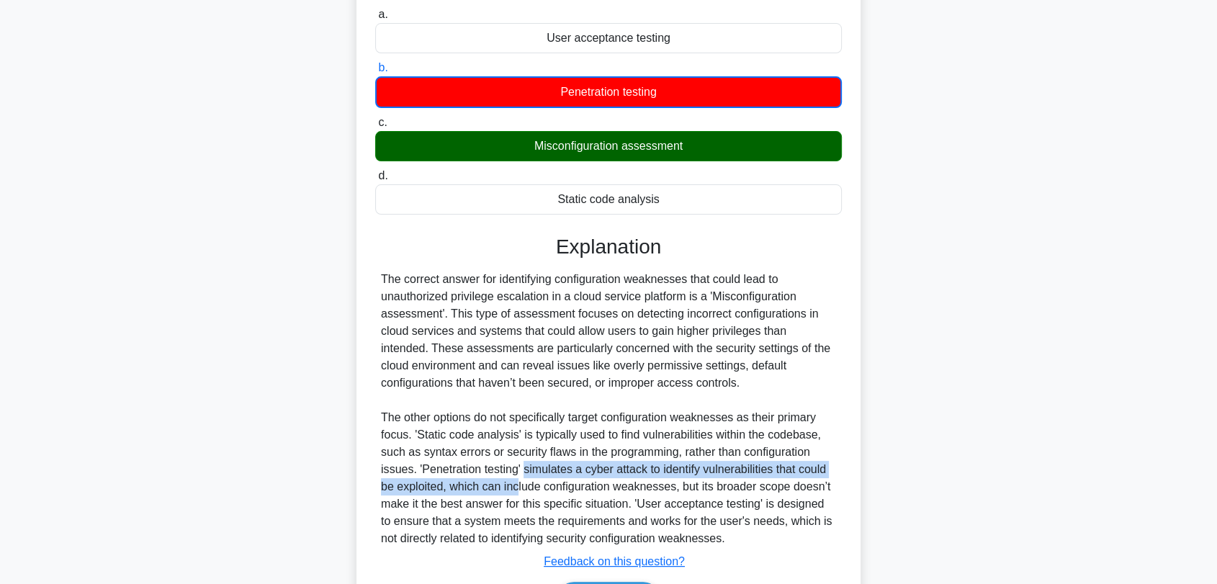
drag, startPoint x: 519, startPoint y: 466, endPoint x: 519, endPoint y: 493, distance: 27.4
click at [519, 493] on div "The correct answer for identifying configuration weaknesses that could lead to …" at bounding box center [608, 409] width 455 height 277
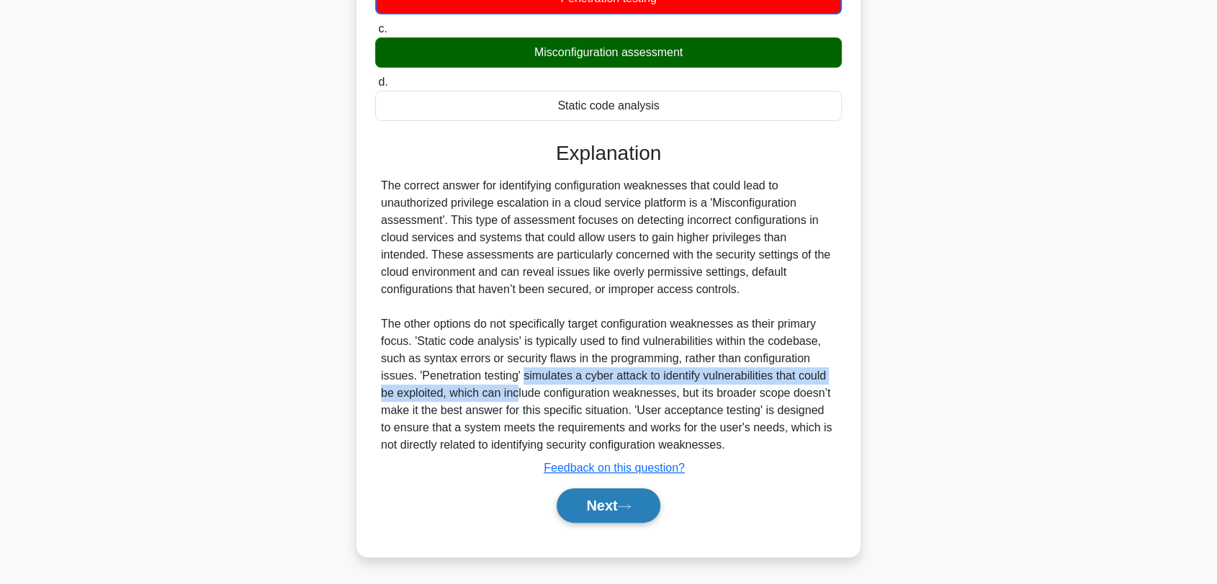
click at [593, 508] on button "Next" at bounding box center [608, 505] width 103 height 35
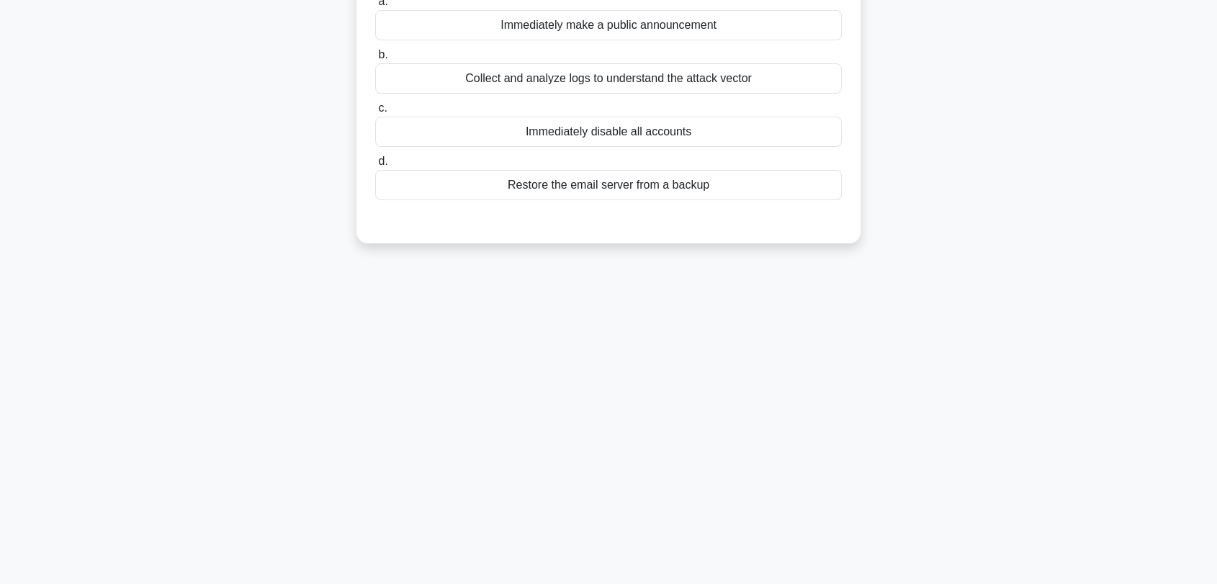
scroll to position [35, 0]
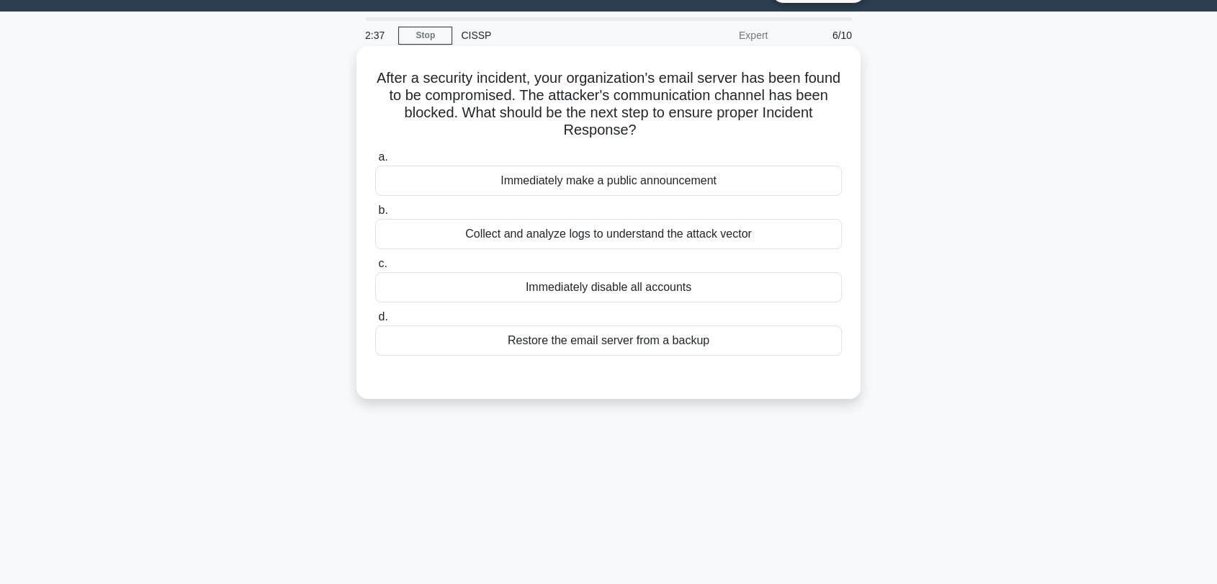
click at [731, 237] on div "Collect and analyze logs to understand the attack vector" at bounding box center [608, 234] width 467 height 30
click at [375, 215] on input "b. Collect and analyze logs to understand the attack vector" at bounding box center [375, 210] width 0 height 9
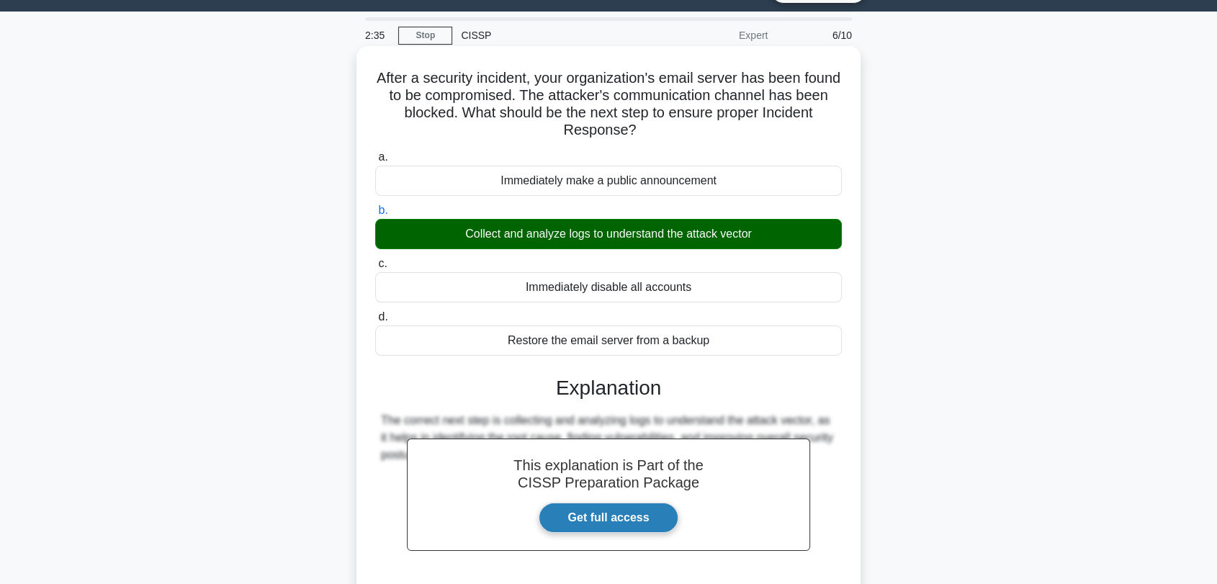
scroll to position [194, 0]
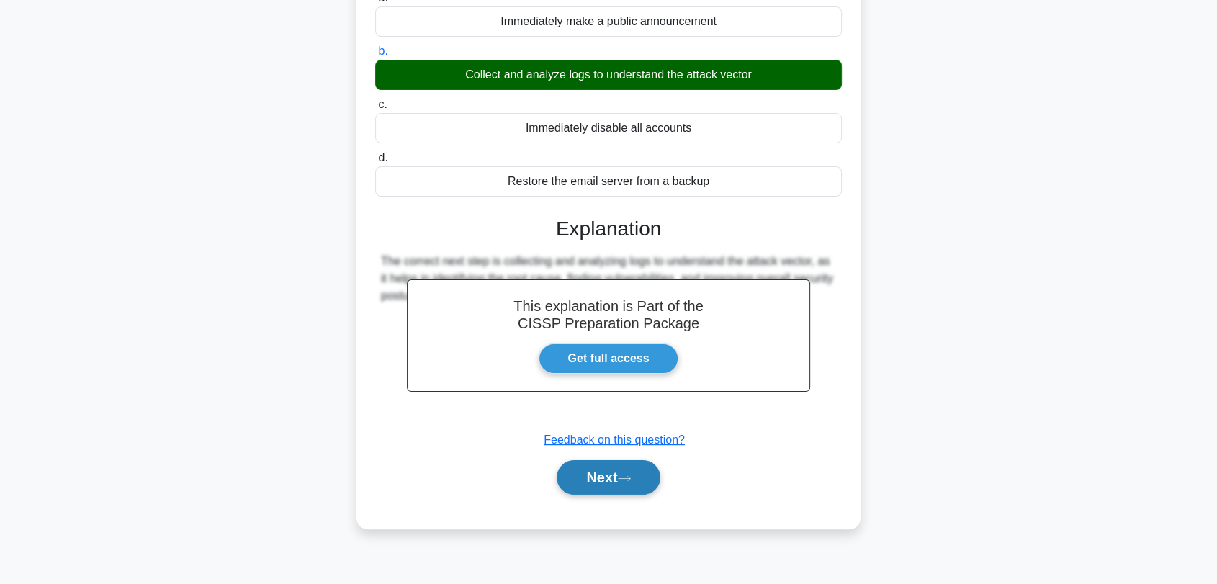
click at [629, 462] on button "Next" at bounding box center [608, 477] width 103 height 35
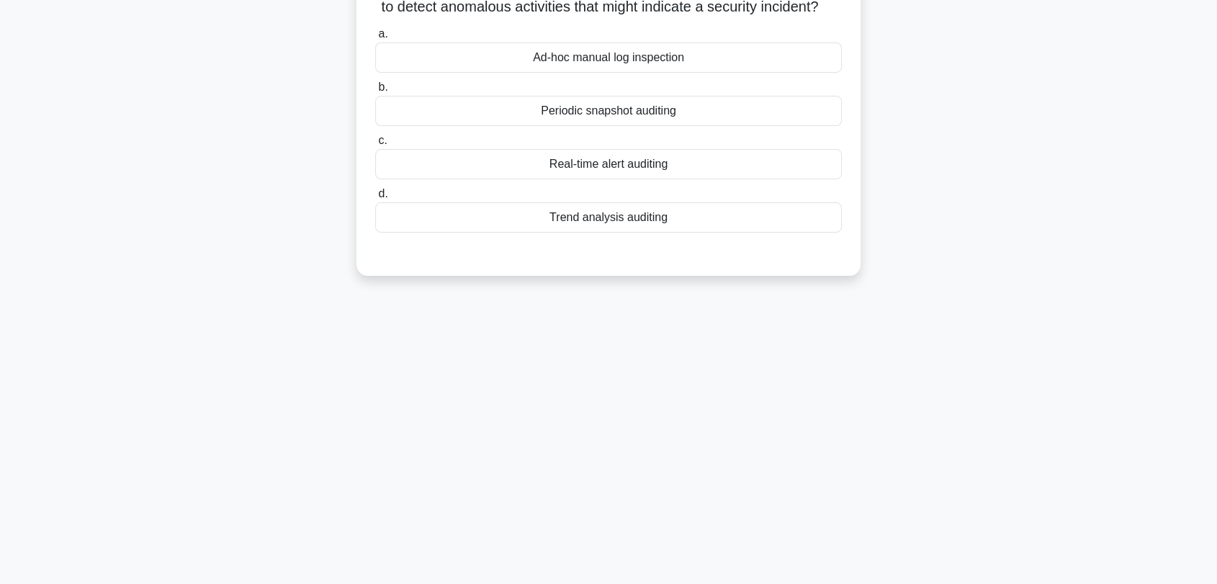
scroll to position [35, 0]
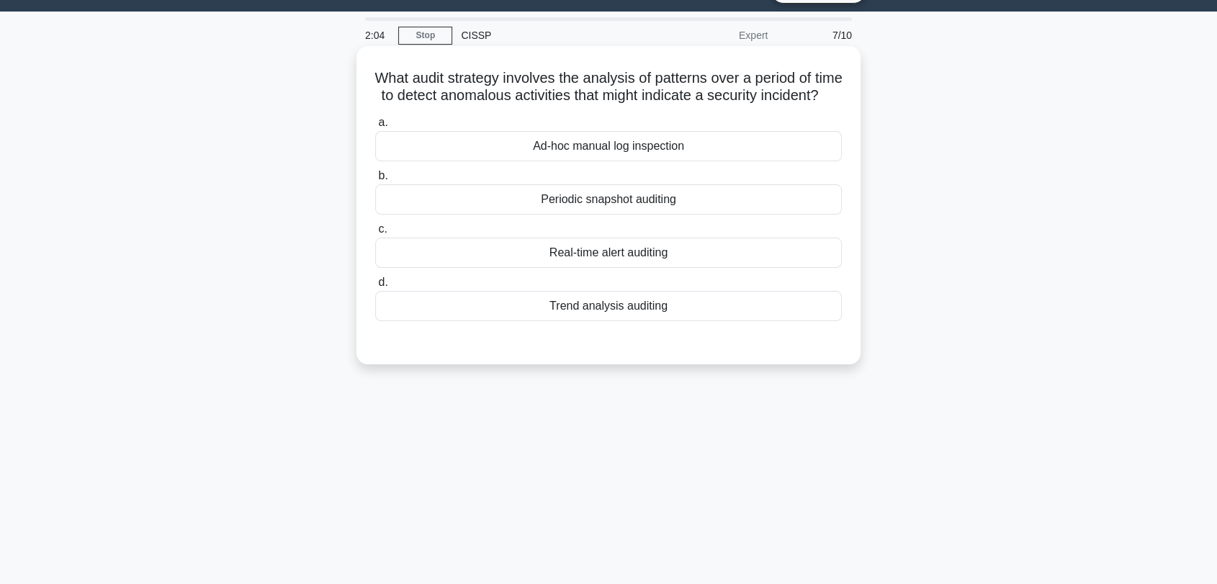
click at [609, 215] on div "Periodic snapshot auditing" at bounding box center [608, 199] width 467 height 30
click at [375, 181] on input "b. Periodic snapshot auditing" at bounding box center [375, 175] width 0 height 9
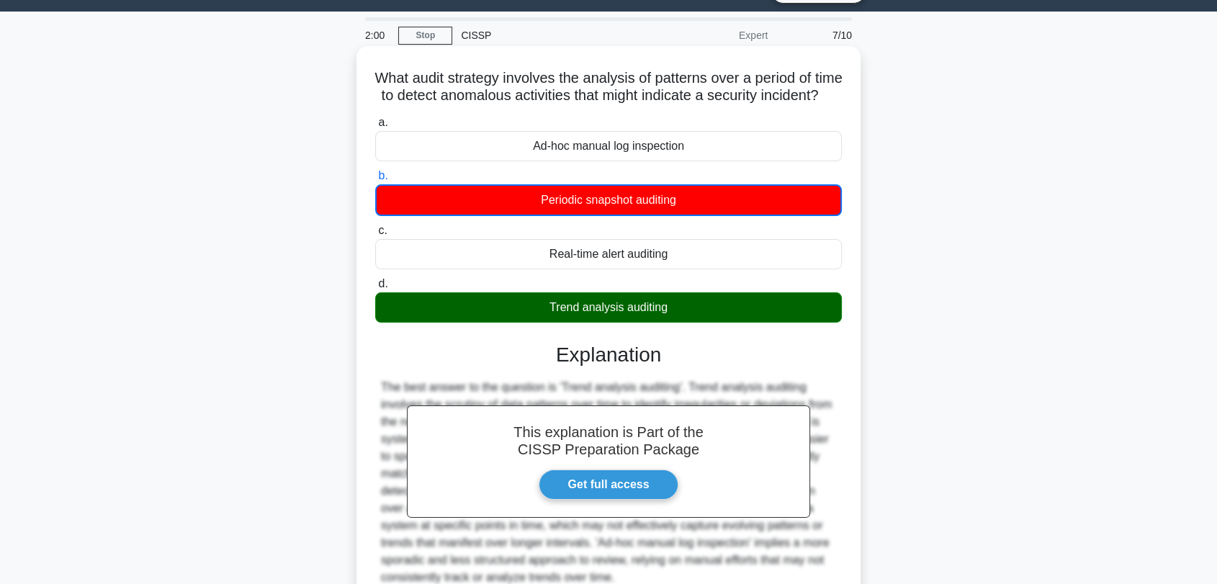
drag, startPoint x: 547, startPoint y: 320, endPoint x: 689, endPoint y: 322, distance: 141.9
click at [689, 322] on div "Trend analysis auditing" at bounding box center [608, 307] width 467 height 30
drag, startPoint x: 449, startPoint y: 94, endPoint x: 624, endPoint y: 96, distance: 175.0
click at [624, 96] on h5 "What audit strategy involves the analysis of patterns over a period of time to …" at bounding box center [609, 87] width 470 height 36
copy h5 "detect anomalous activities"
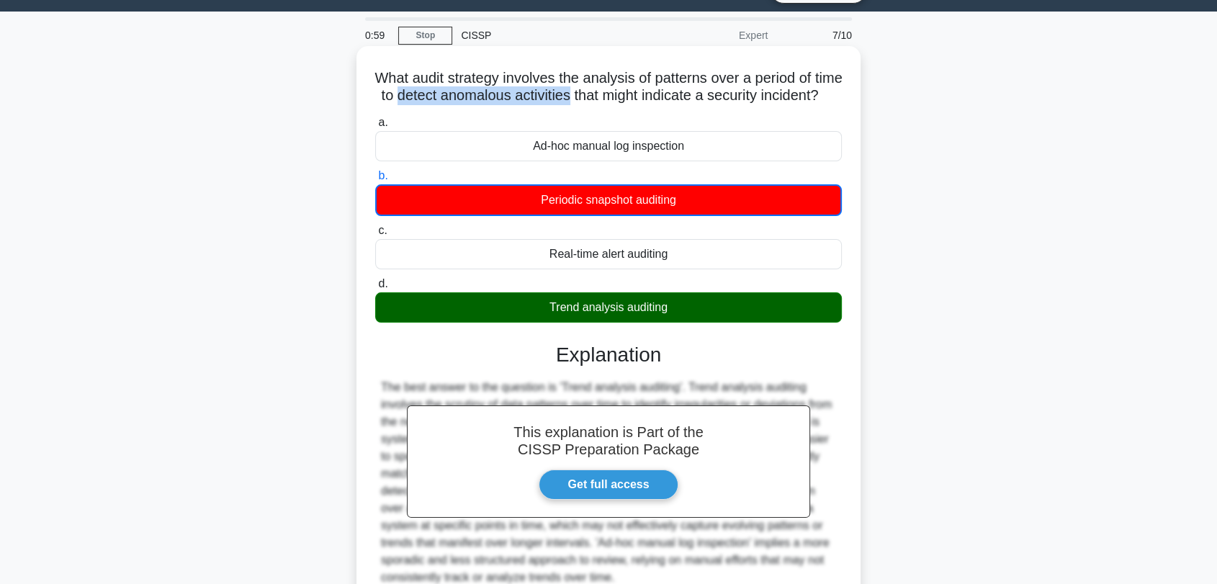
drag, startPoint x: 696, startPoint y: 221, endPoint x: 524, endPoint y: 212, distance: 172.3
click at [524, 212] on div "Periodic snapshot auditing" at bounding box center [608, 200] width 467 height 32
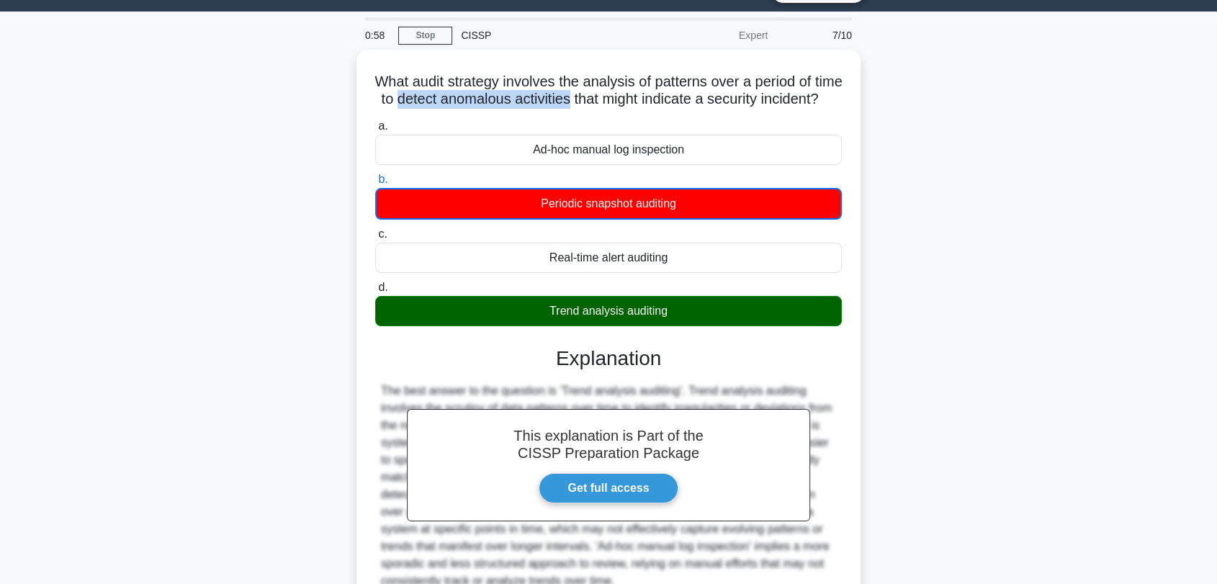
copy div "Periodic snapshot auditing"
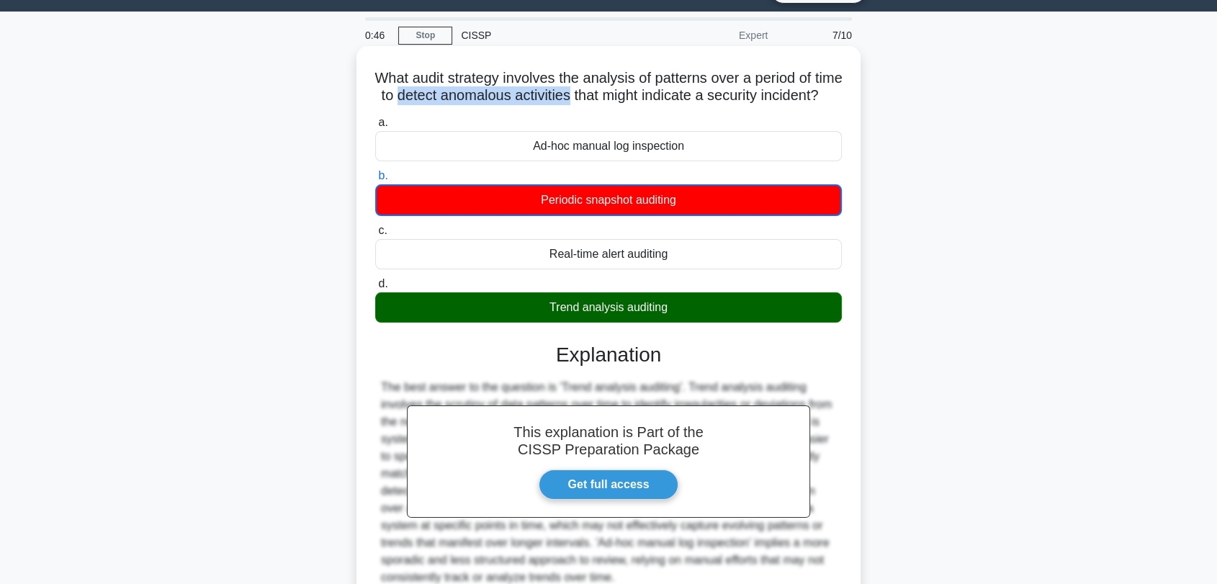
drag, startPoint x: 545, startPoint y: 323, endPoint x: 727, endPoint y: 324, distance: 181.5
click at [727, 323] on div "Trend analysis auditing" at bounding box center [608, 307] width 467 height 30
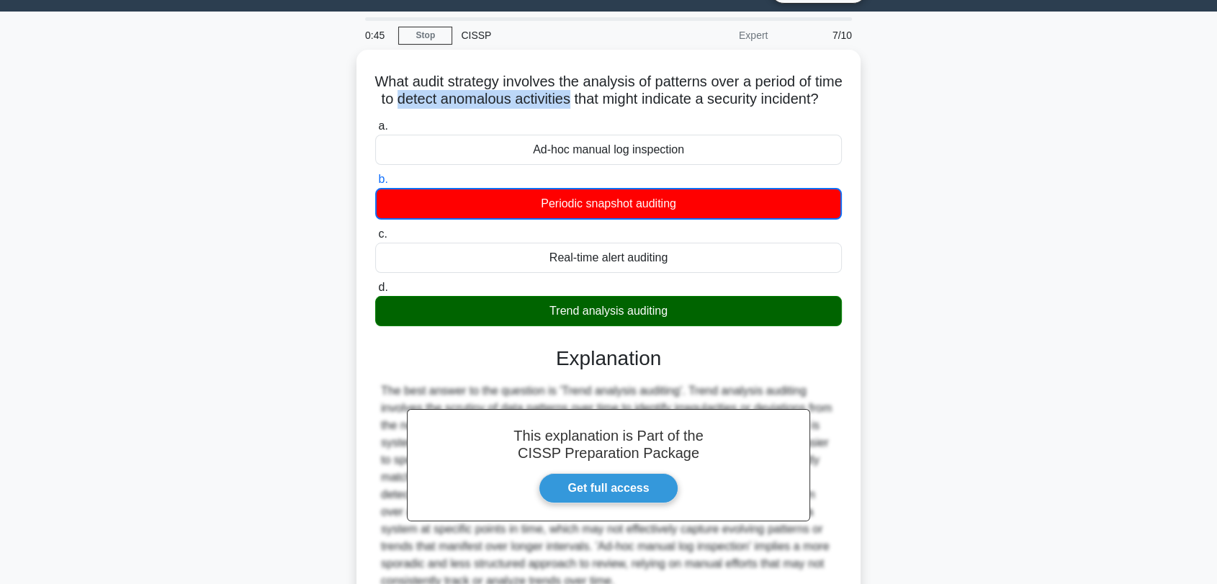
copy div "Trend analysis auditing"
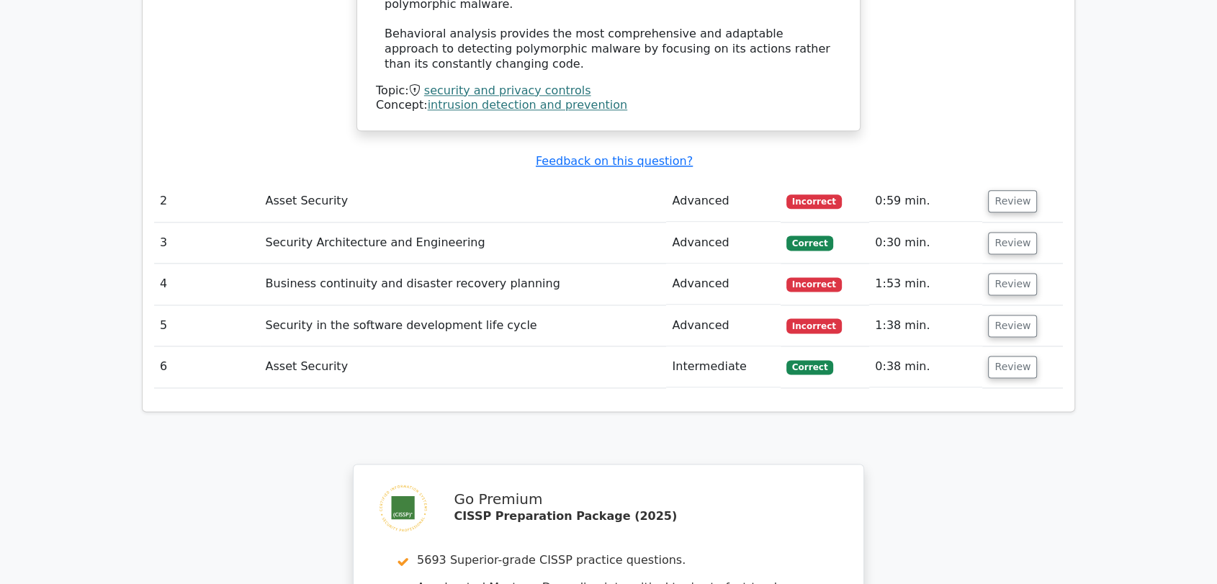
scroll to position [2203, 0]
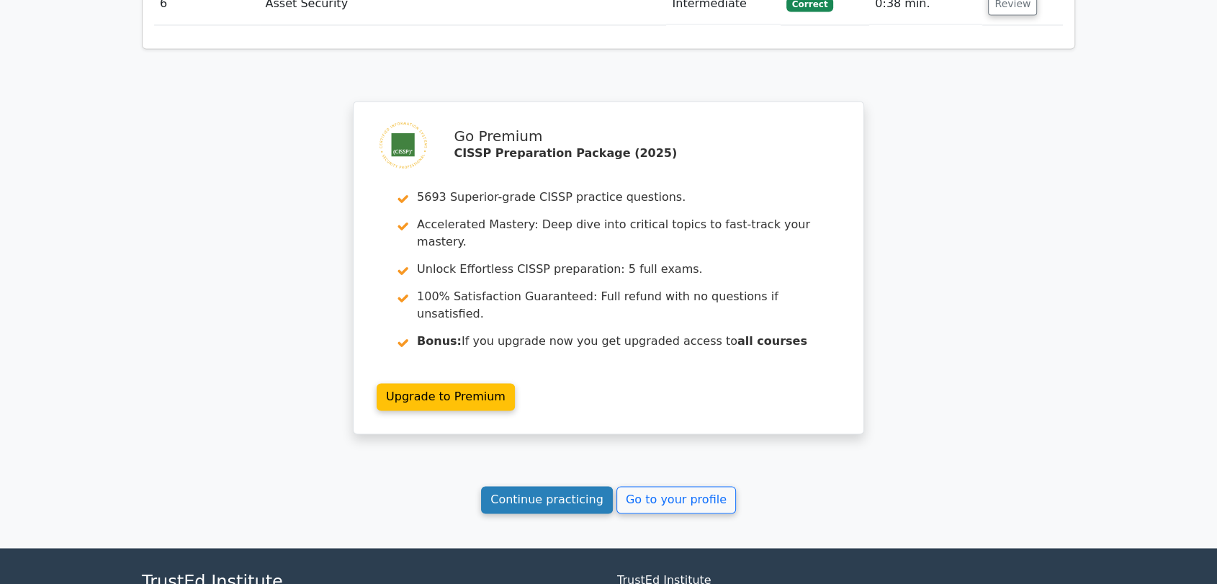
click at [548, 486] on link "Continue practicing" at bounding box center [547, 499] width 132 height 27
